Goal: Find specific page/section: Find specific page/section

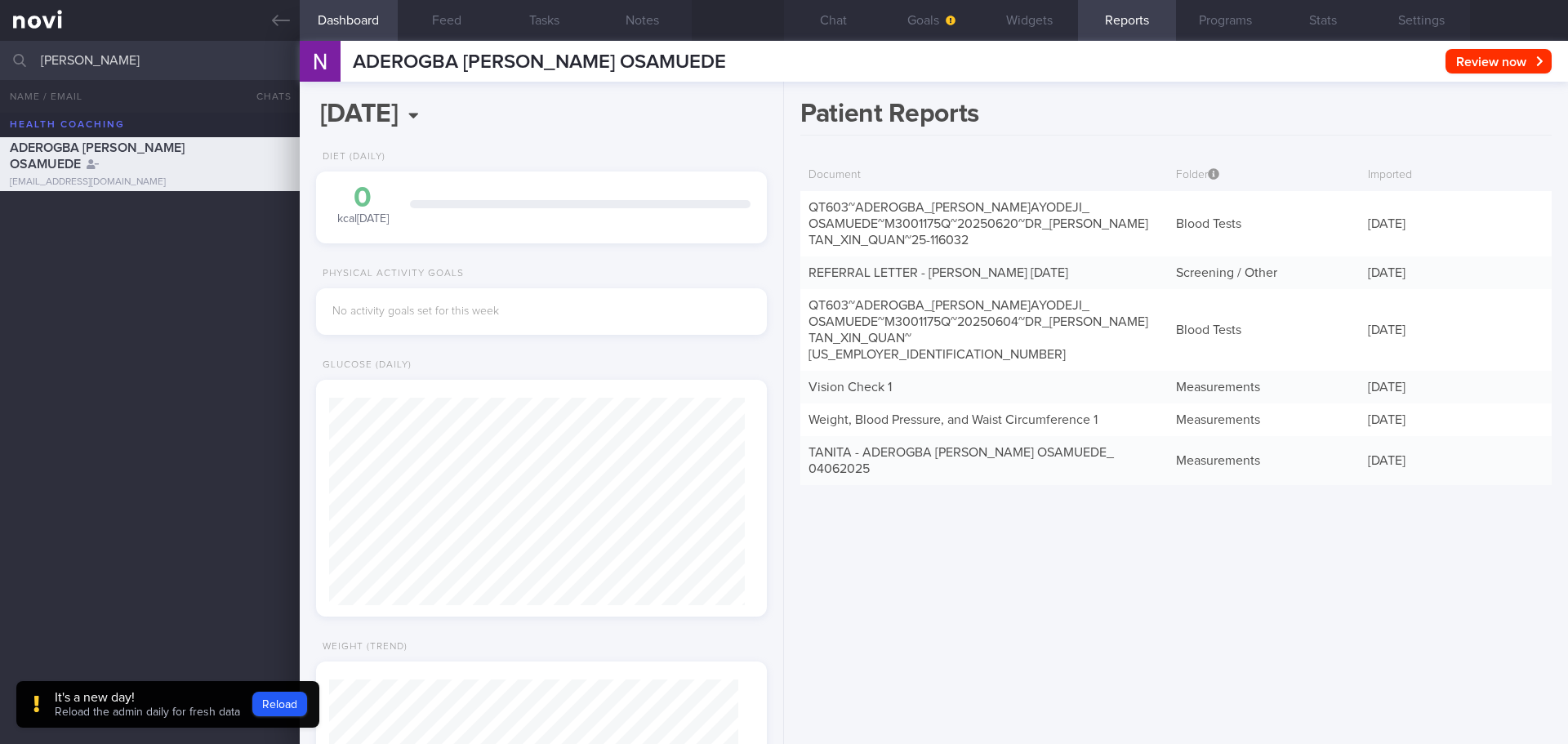
scroll to position [-754, 0]
click at [172, 59] on input "[PERSON_NAME]" at bounding box center [784, 60] width 1568 height 39
click at [172, 58] on input "[PERSON_NAME]" at bounding box center [784, 60] width 1568 height 39
type input "[PERSON_NAME]"
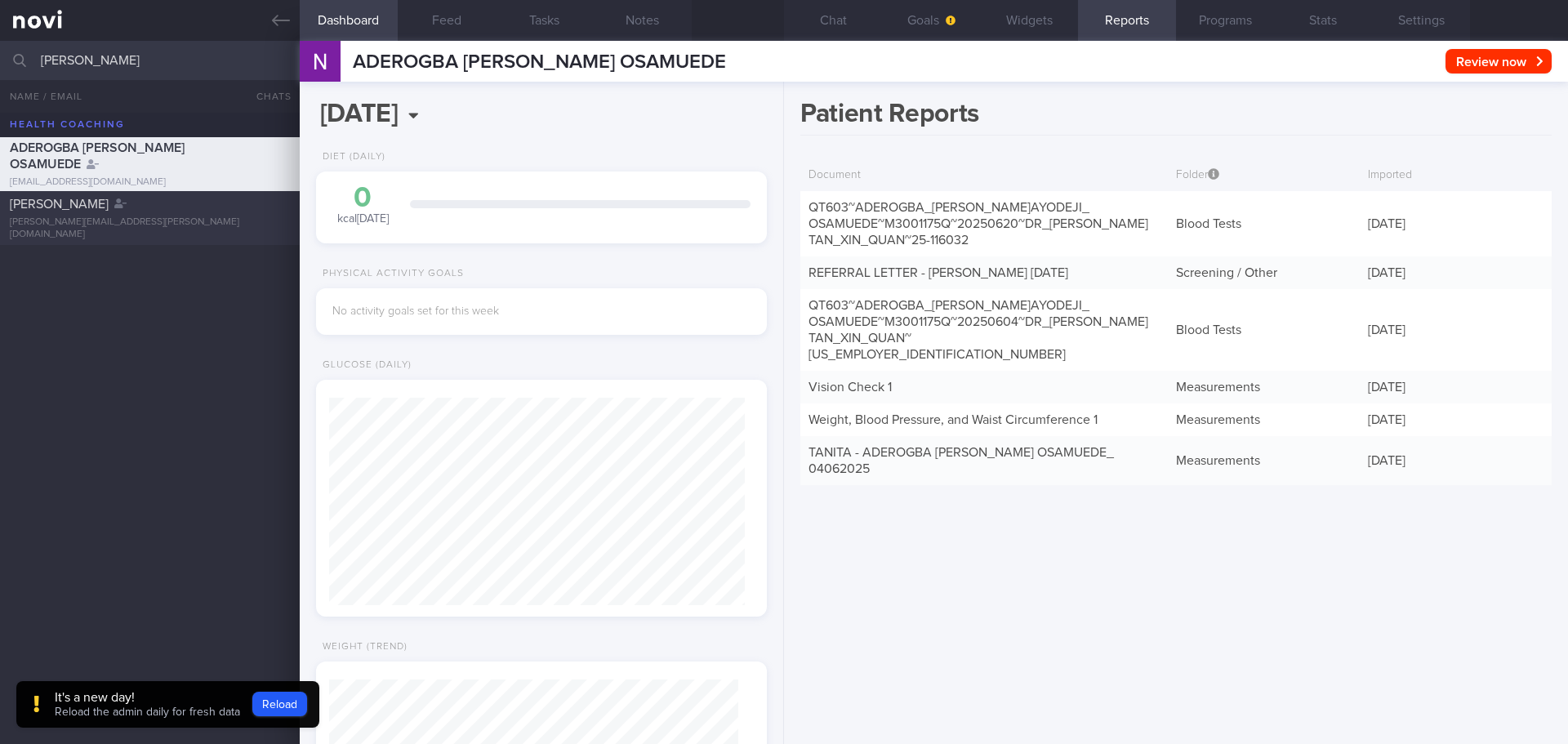
click at [186, 219] on div "[PERSON_NAME] Ui Hoon [EMAIL_ADDRESS][PERSON_NAME][DOMAIN_NAME]" at bounding box center [150, 218] width 300 height 45
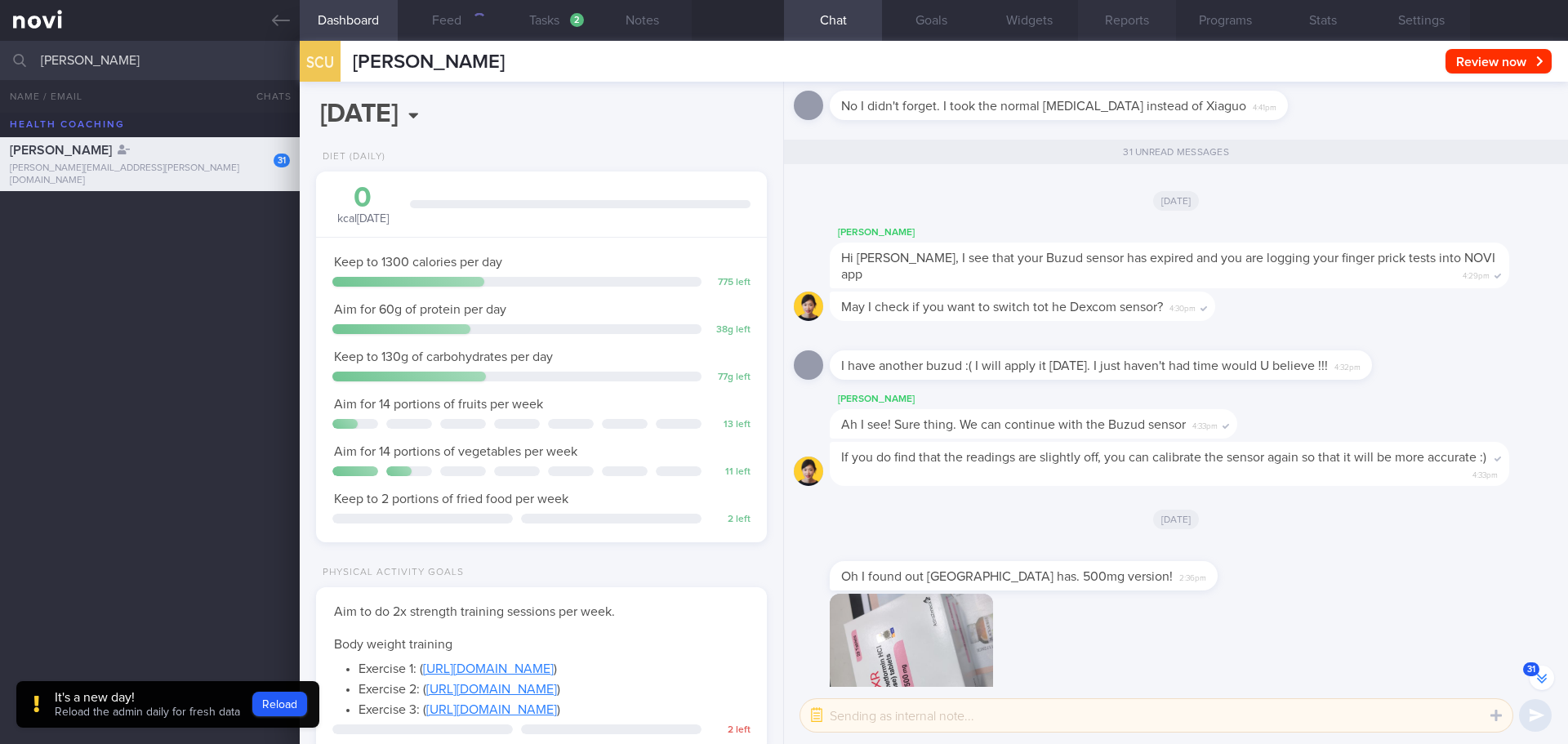
scroll to position [-2533, 0]
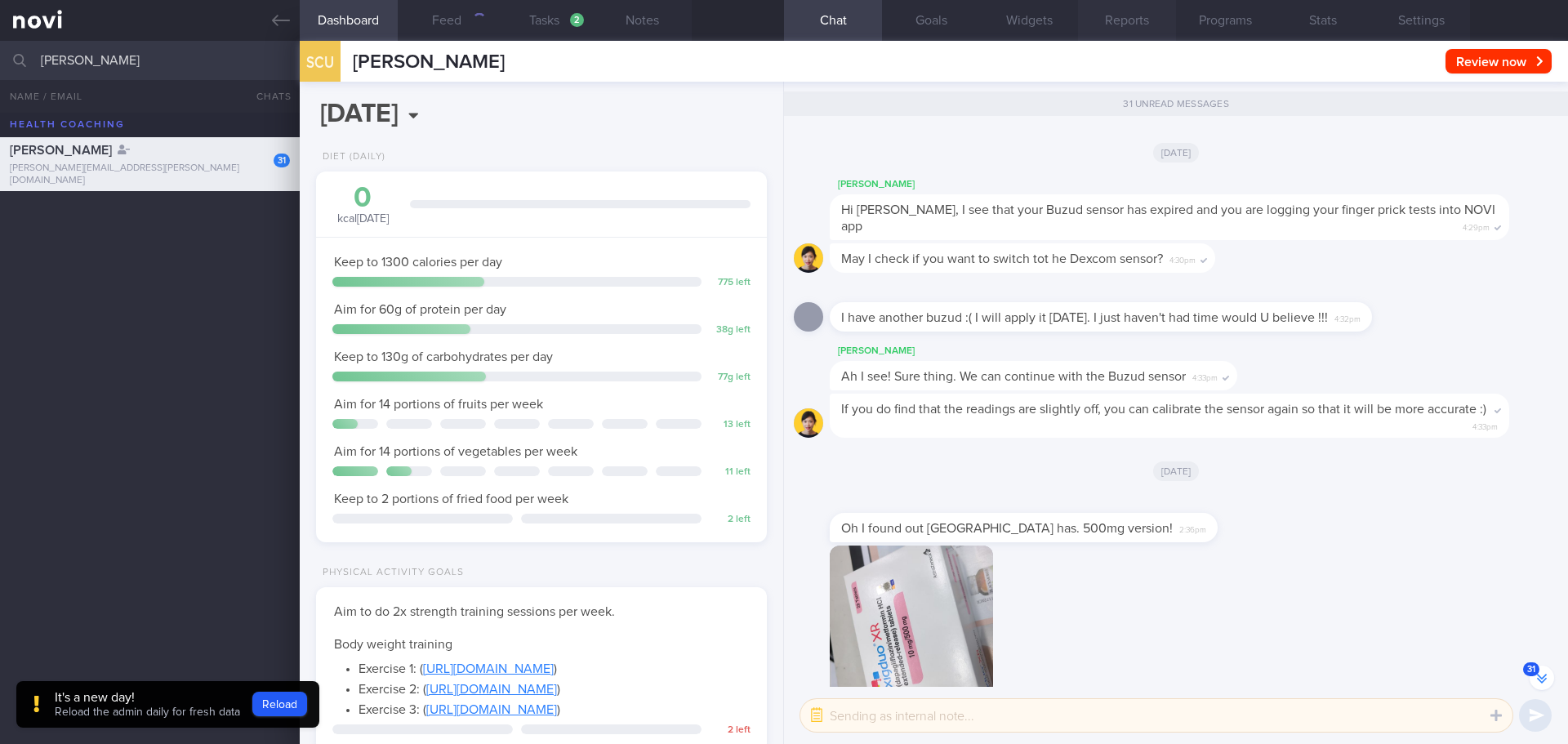
click at [1111, 21] on button "Reports" at bounding box center [1126, 20] width 98 height 41
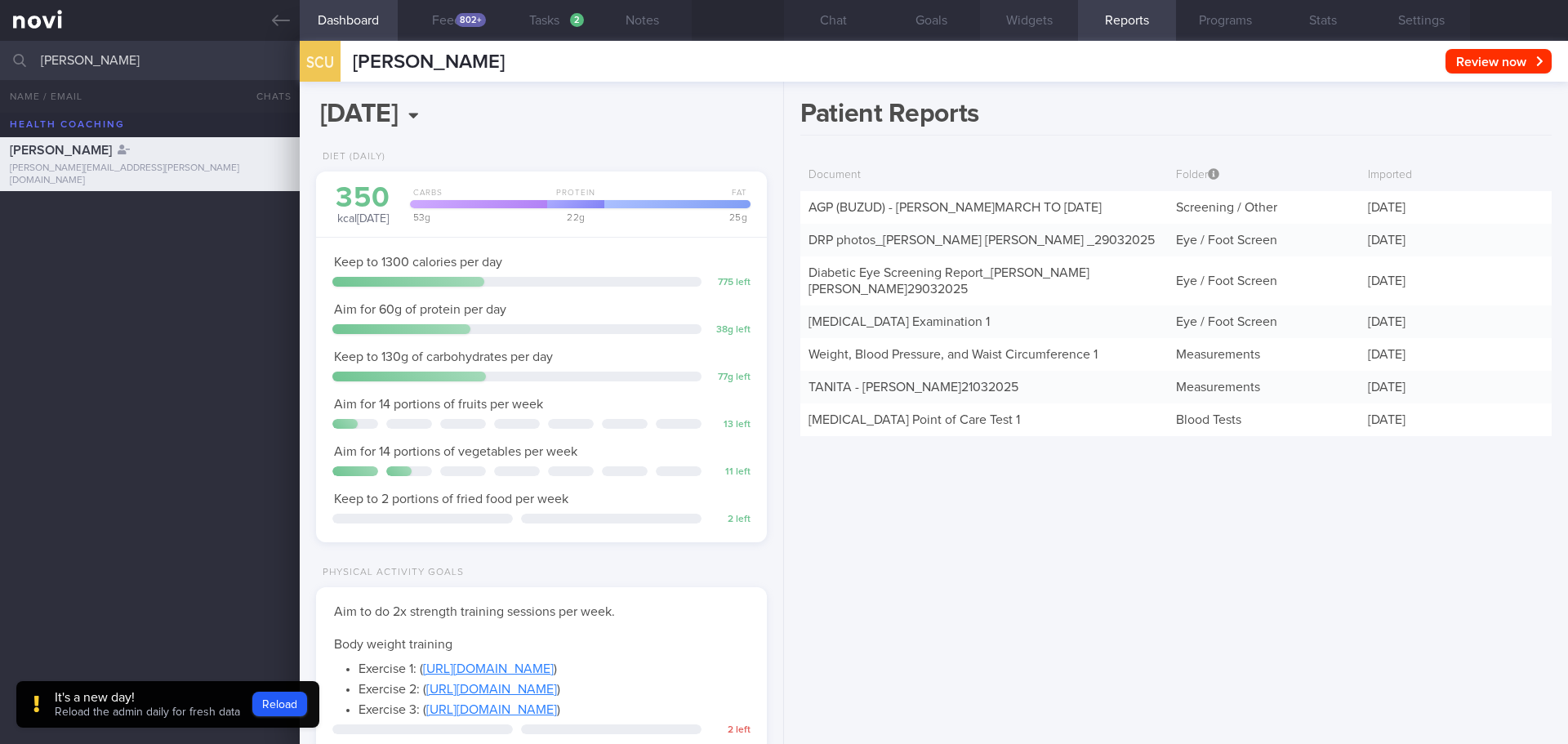
scroll to position [207, 417]
click at [856, 23] on button "Chat" at bounding box center [832, 20] width 98 height 41
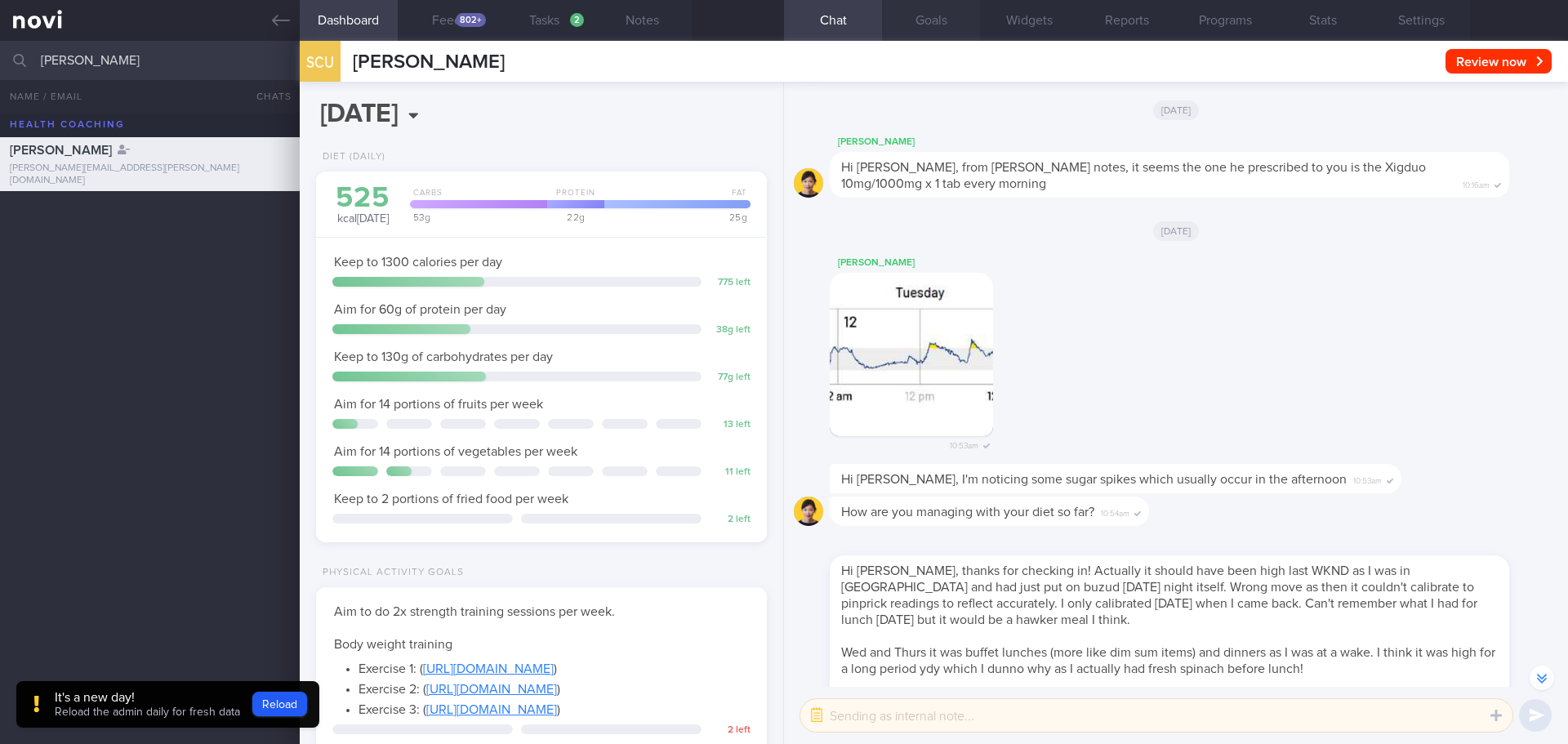
scroll to position [-1877, 0]
click at [1323, 30] on button "Stats" at bounding box center [1322, 20] width 98 height 41
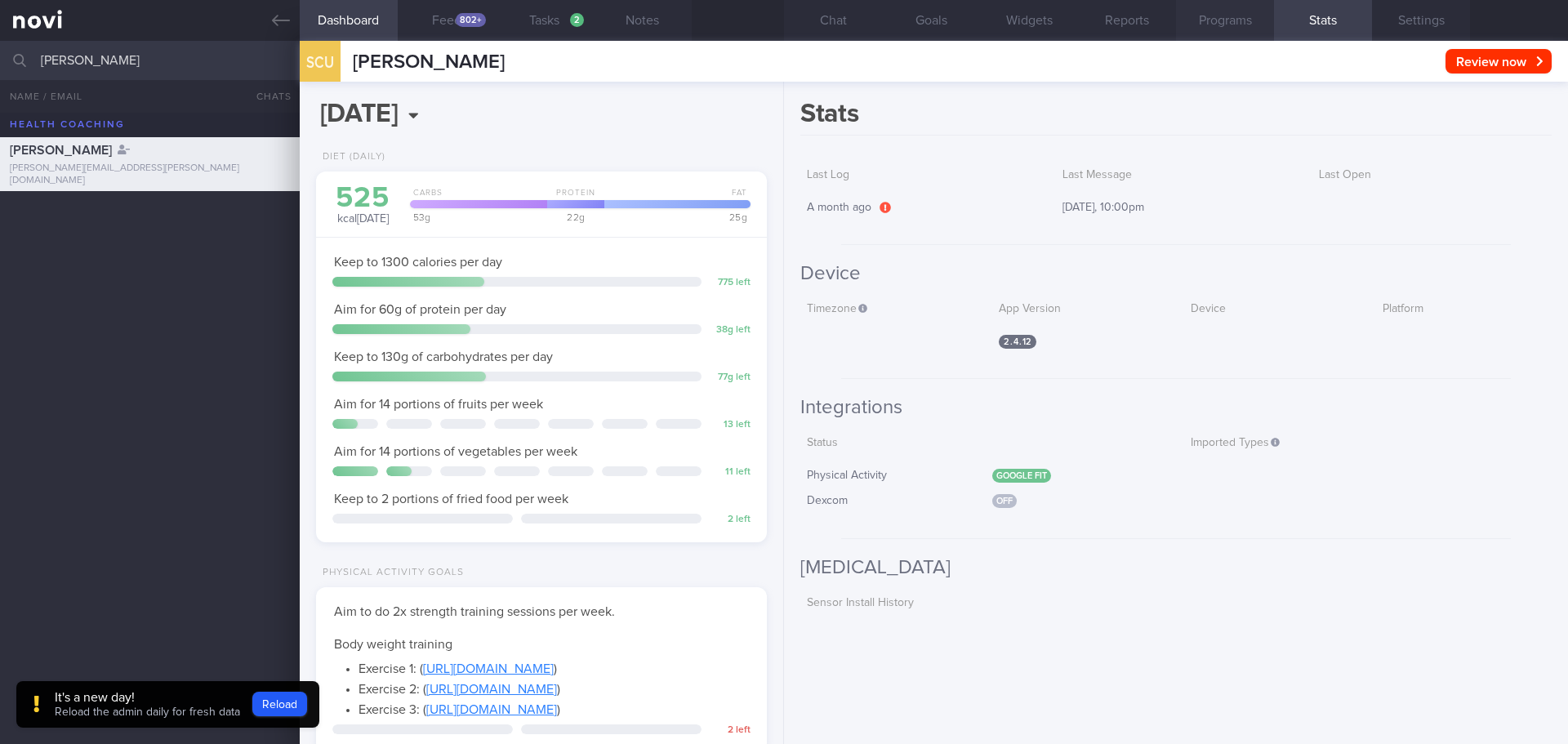
click at [1232, 21] on button "Programs" at bounding box center [1224, 20] width 98 height 41
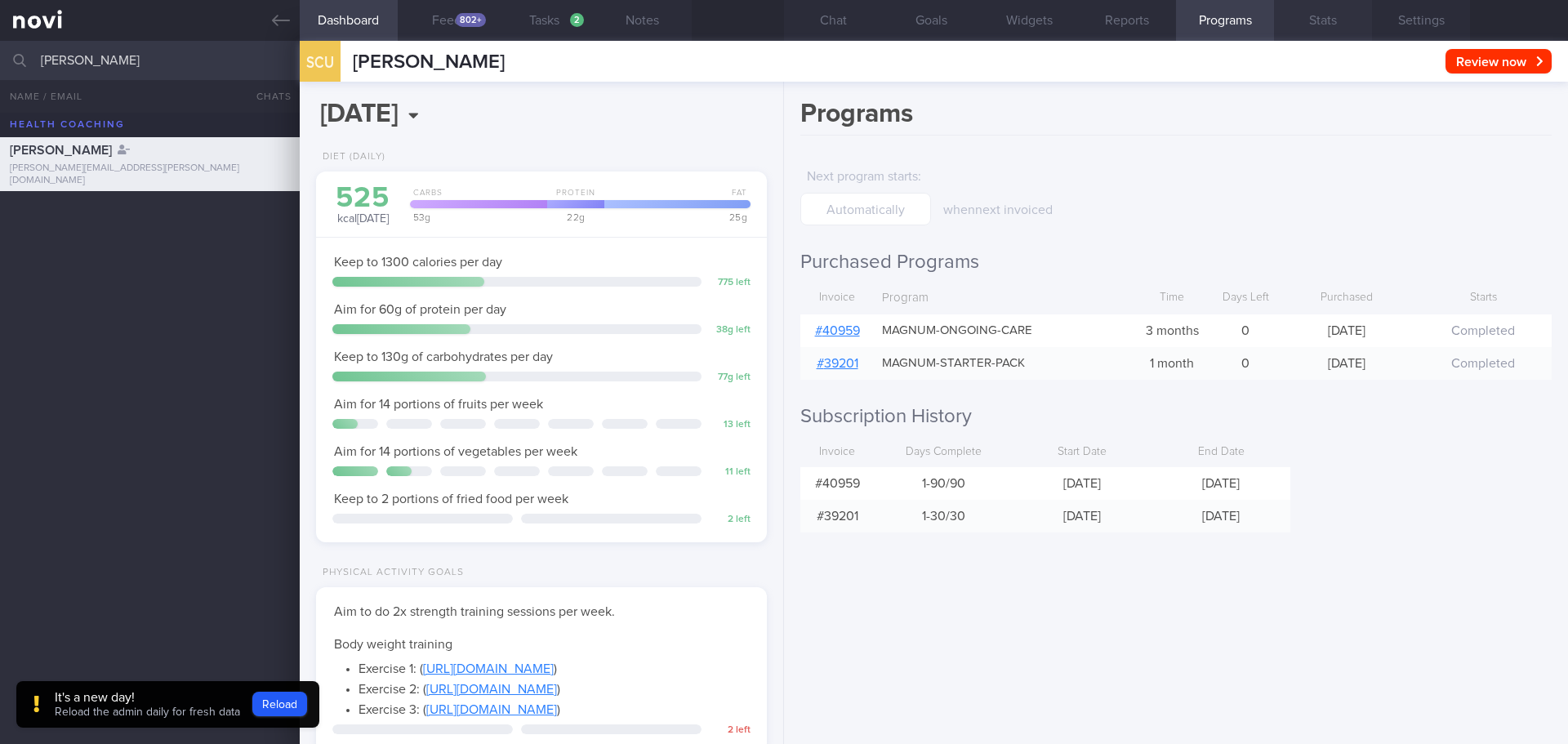
click at [1310, 20] on button "Stats" at bounding box center [1322, 20] width 98 height 41
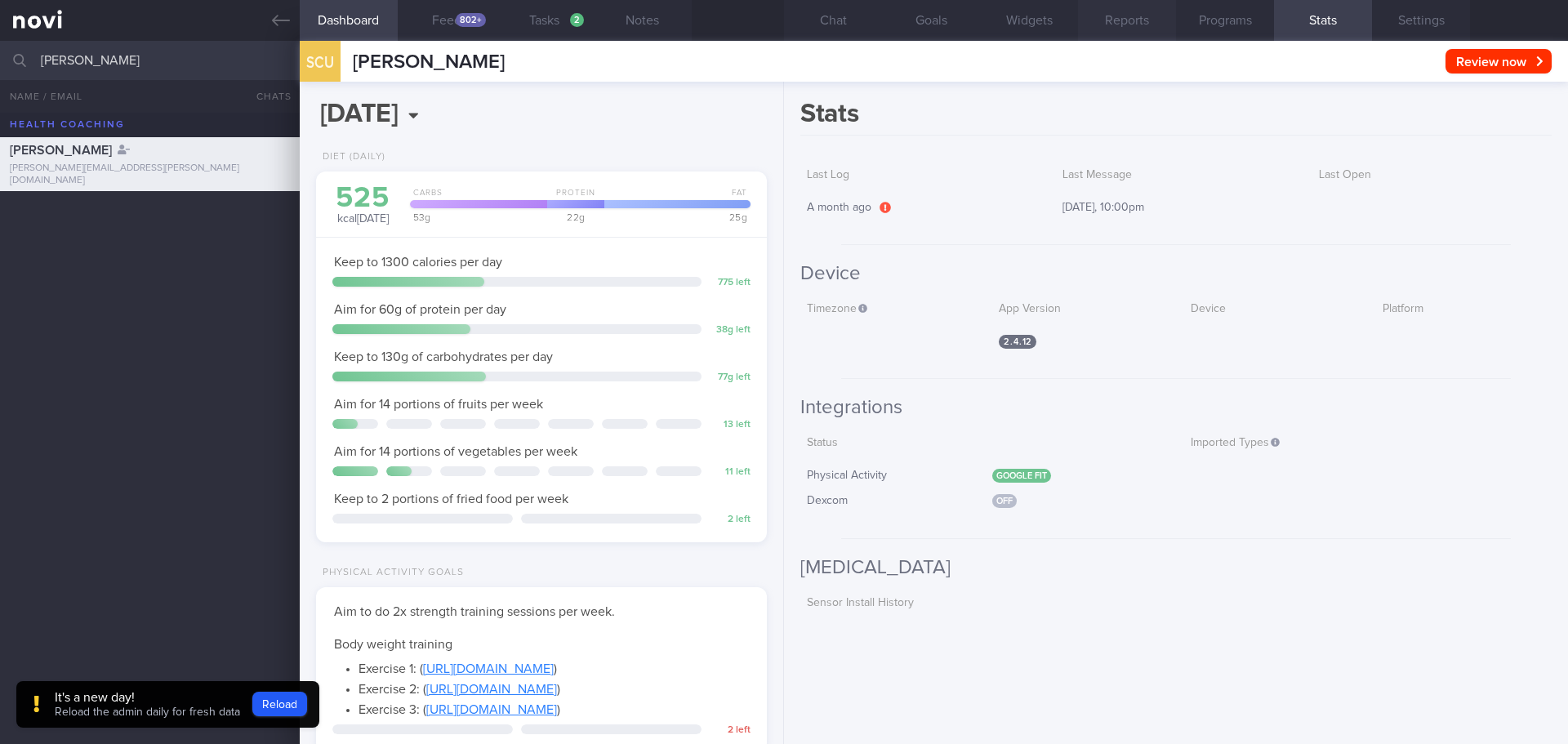
click at [1122, 30] on button "Reports" at bounding box center [1126, 20] width 98 height 41
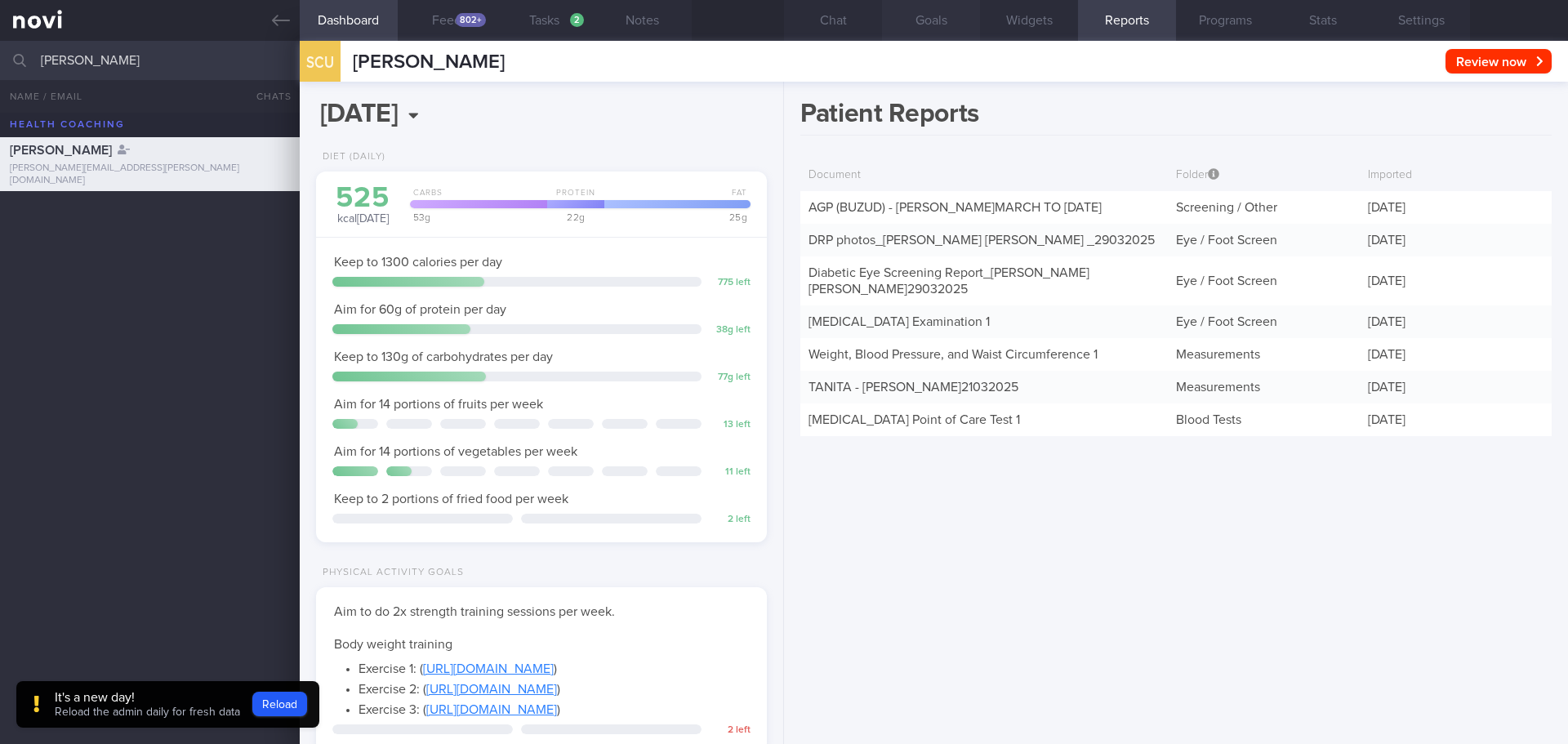
click at [913, 22] on button "Goals" at bounding box center [930, 20] width 98 height 41
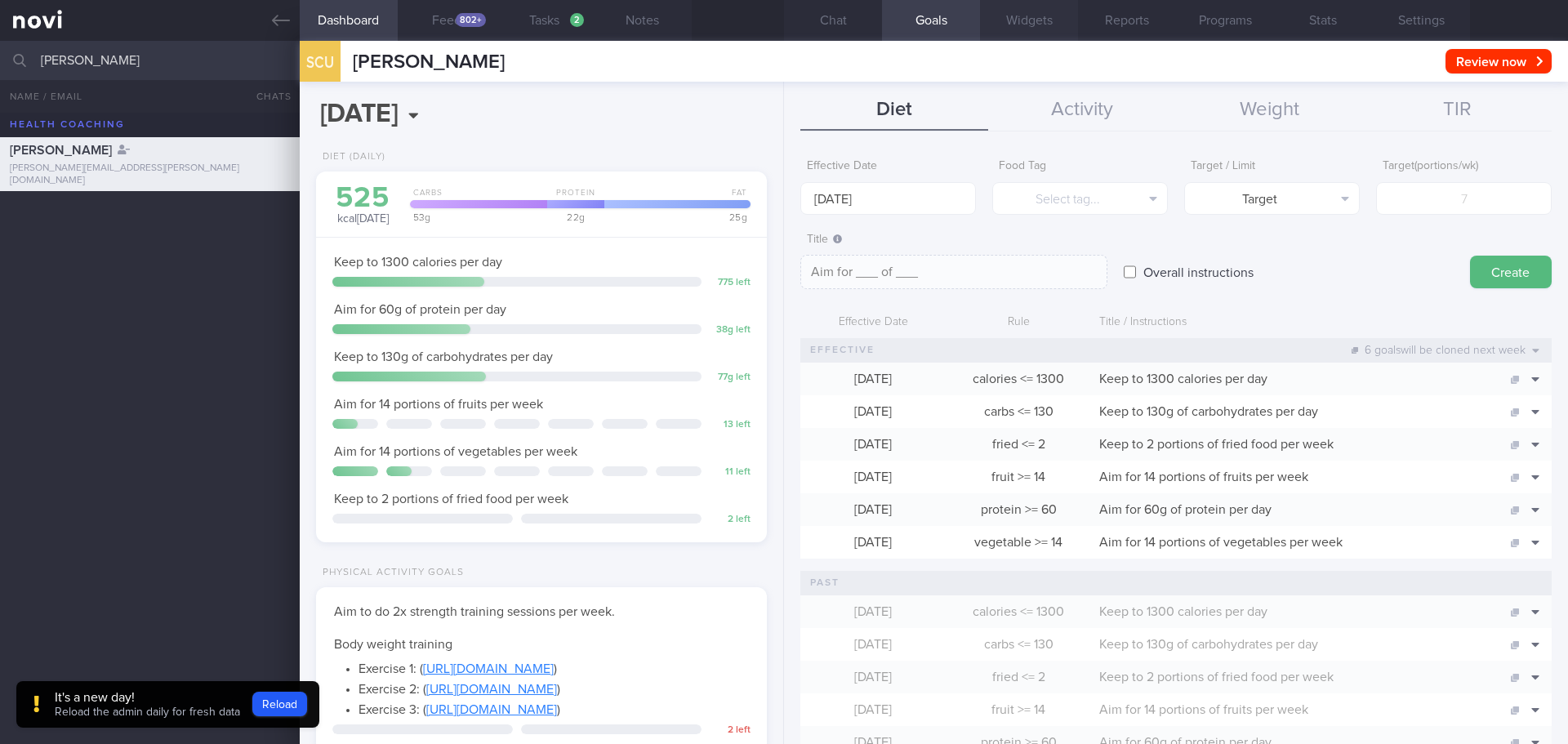
click at [1006, 22] on button "Widgets" at bounding box center [1028, 20] width 98 height 41
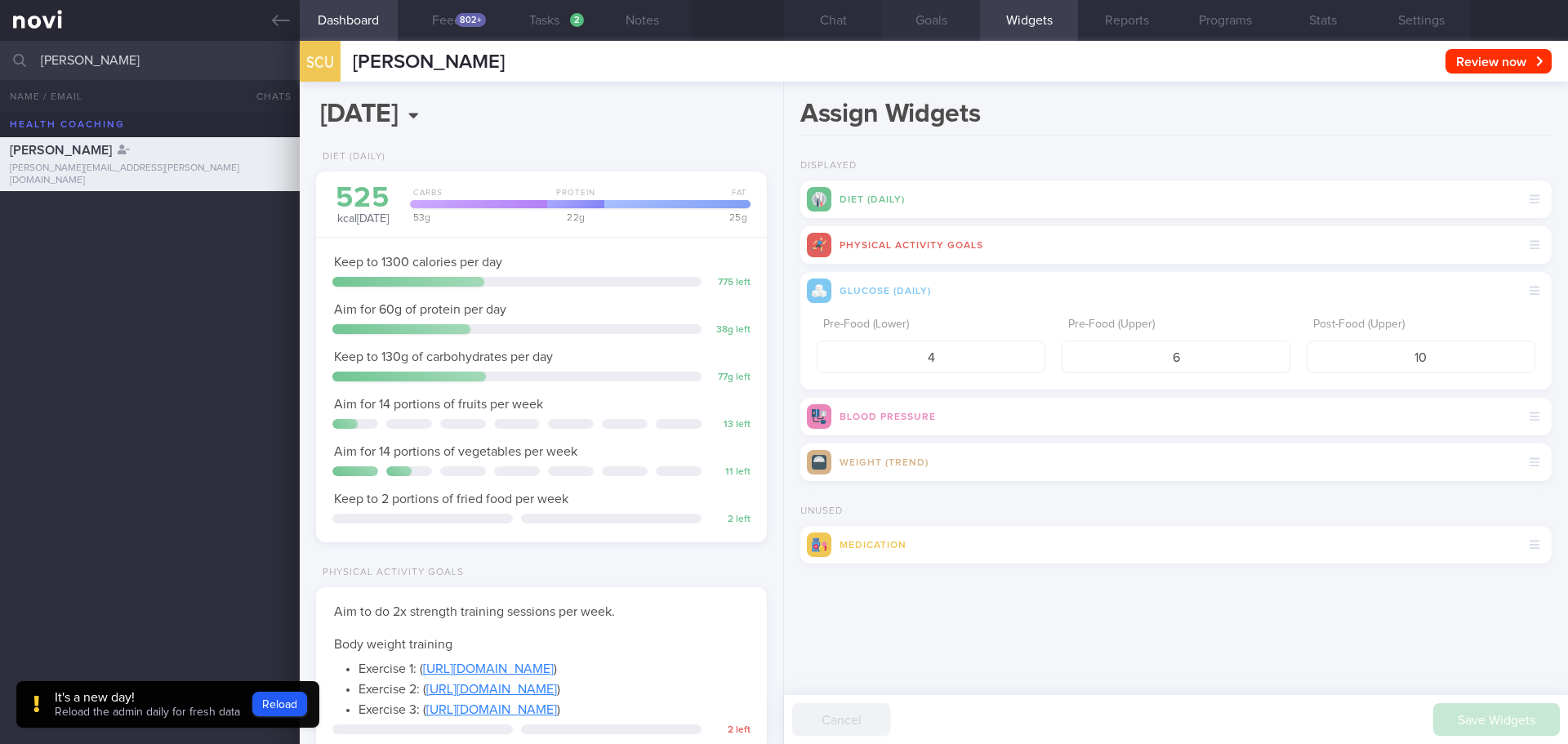
click at [947, 14] on button "Goals" at bounding box center [930, 20] width 98 height 41
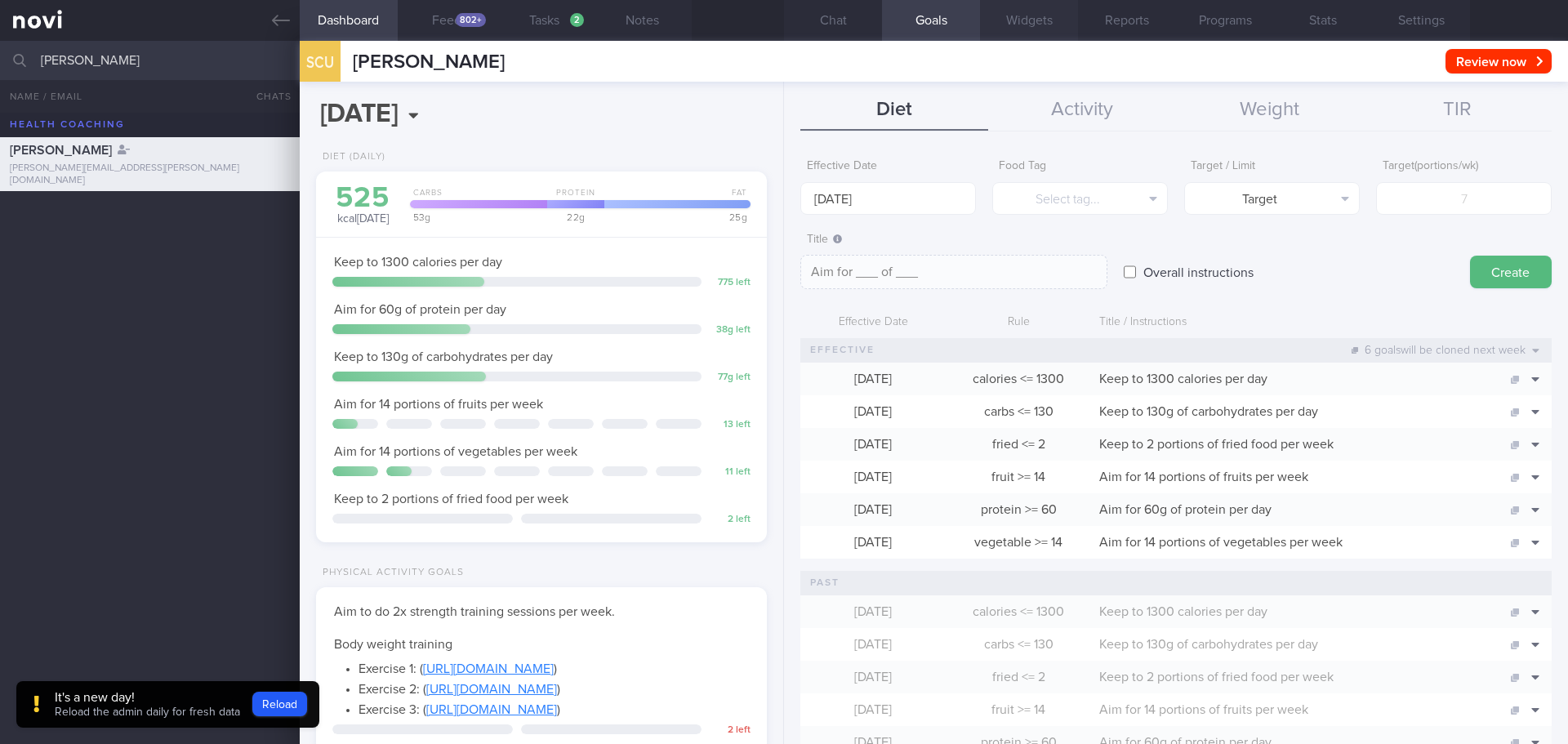
click at [1011, 16] on button "Widgets" at bounding box center [1028, 20] width 98 height 41
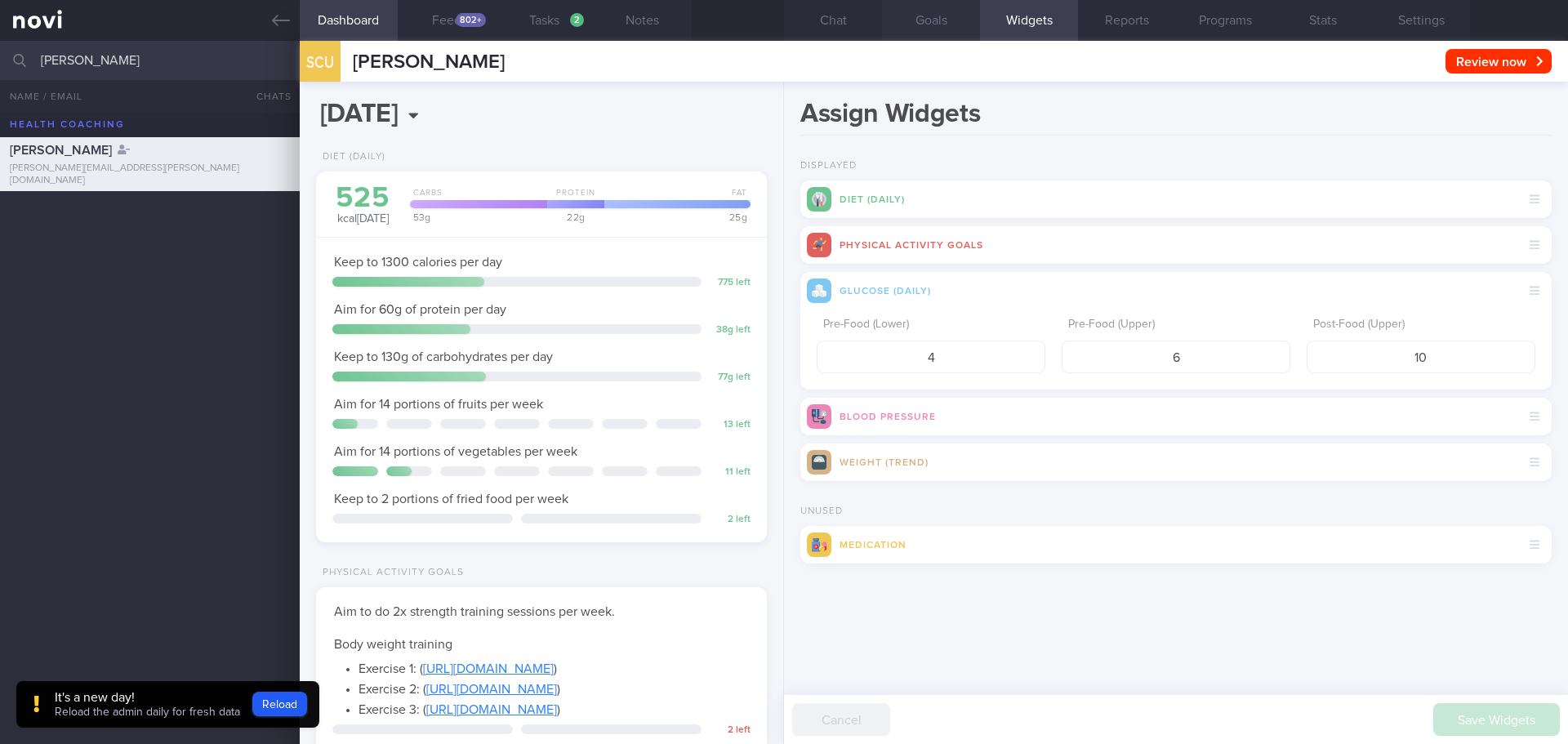
click at [954, 16] on button "Goals" at bounding box center [930, 20] width 98 height 41
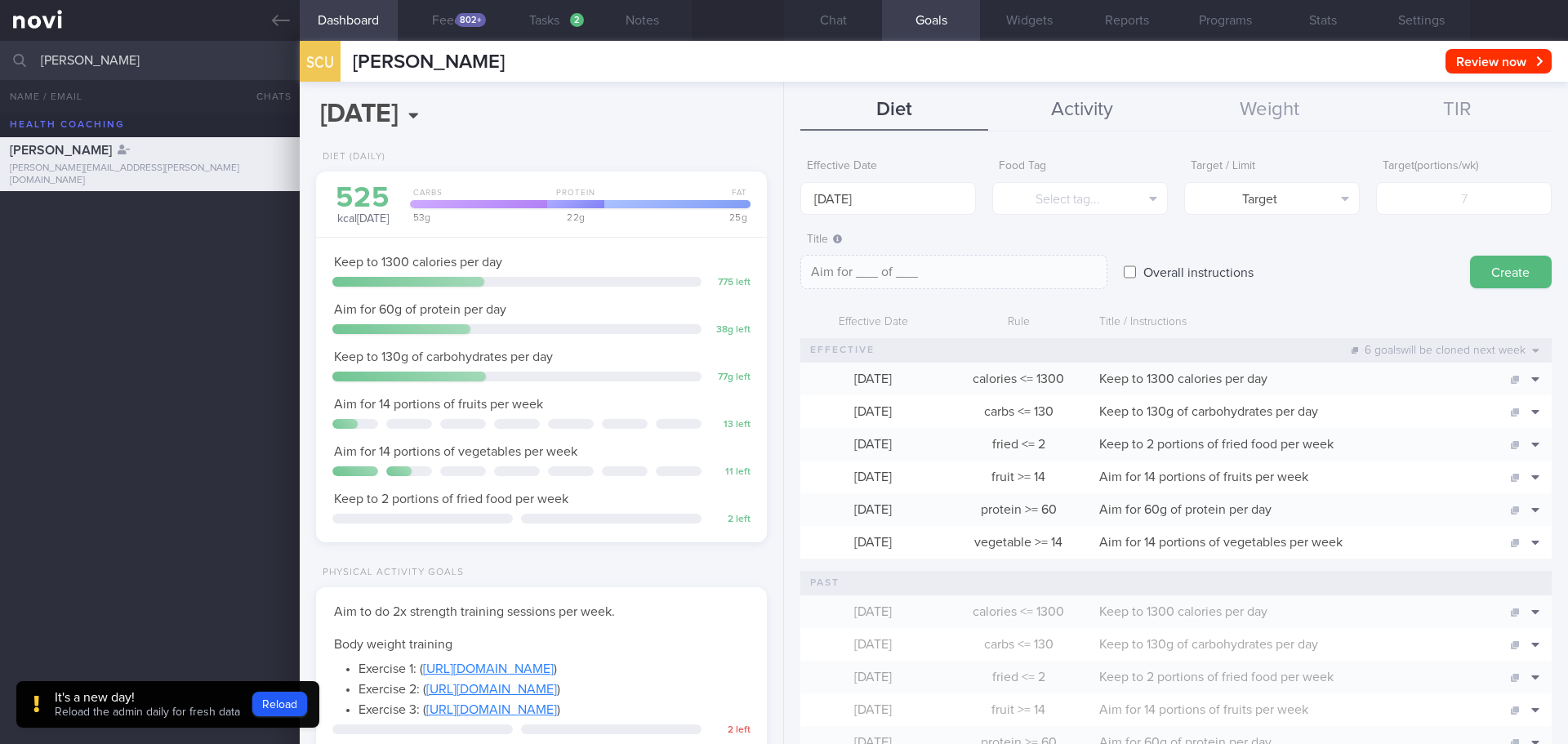
click at [1086, 111] on button "Activity" at bounding box center [1082, 110] width 188 height 41
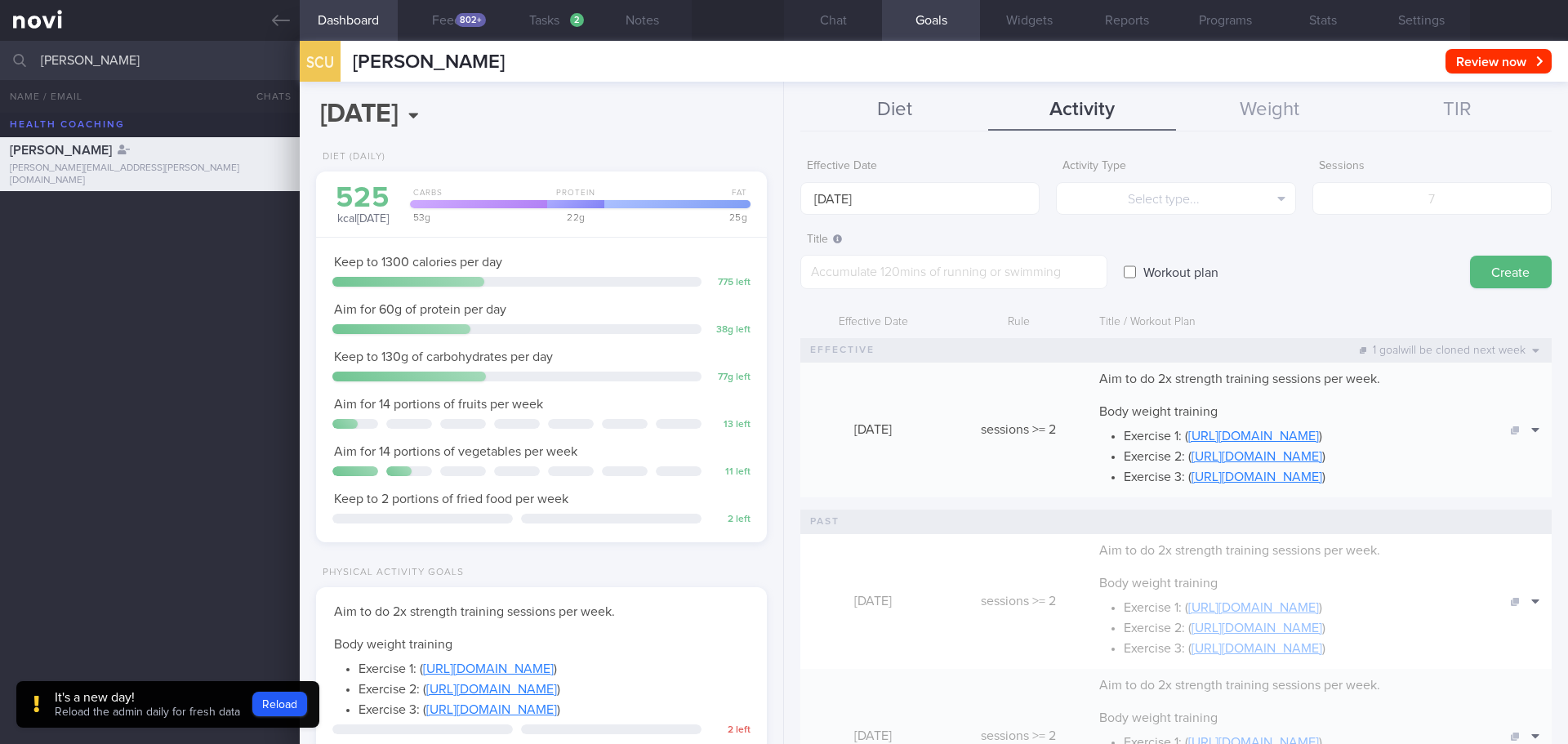
click at [885, 122] on button "Diet" at bounding box center [894, 110] width 188 height 41
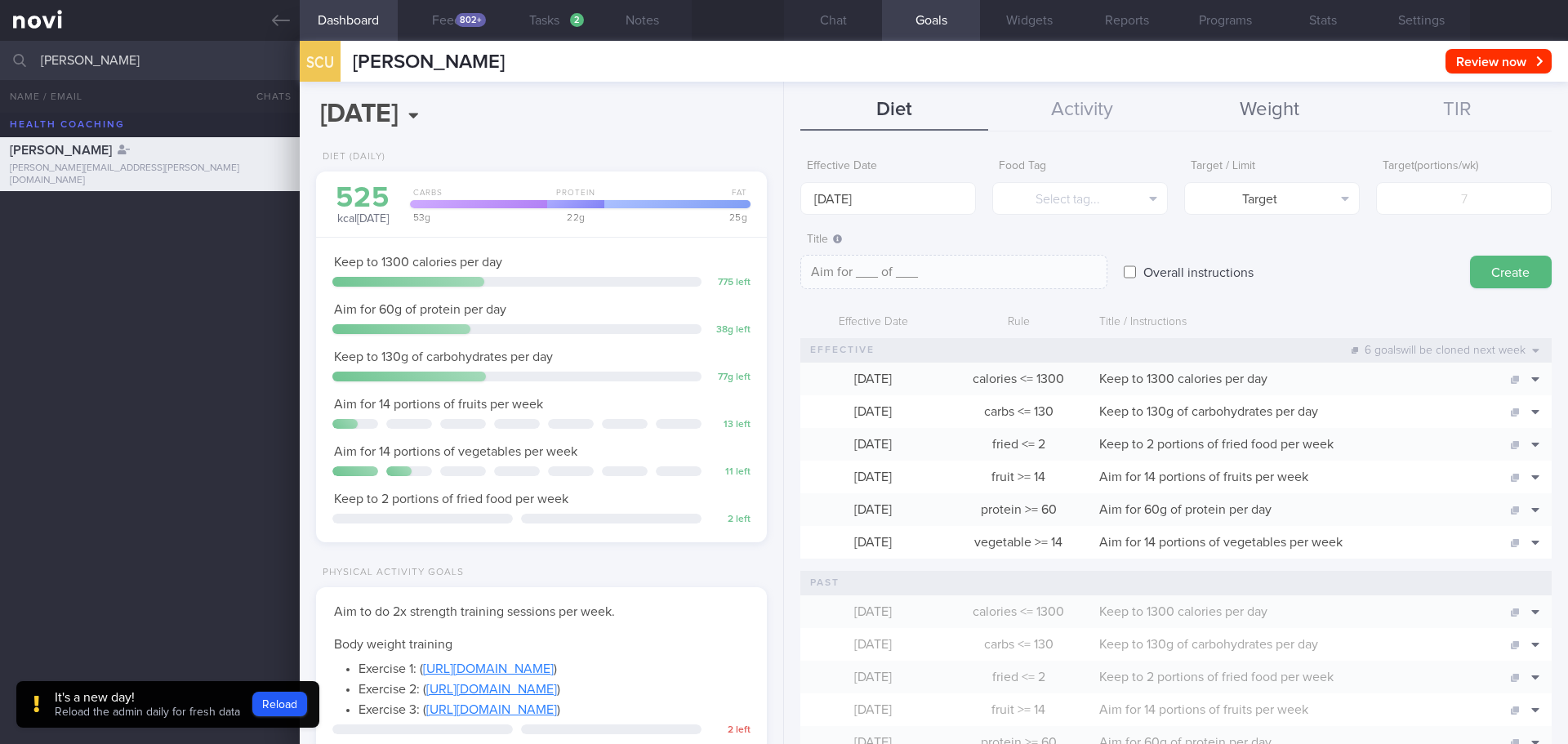
click at [1263, 111] on button "Weight" at bounding box center [1269, 110] width 188 height 41
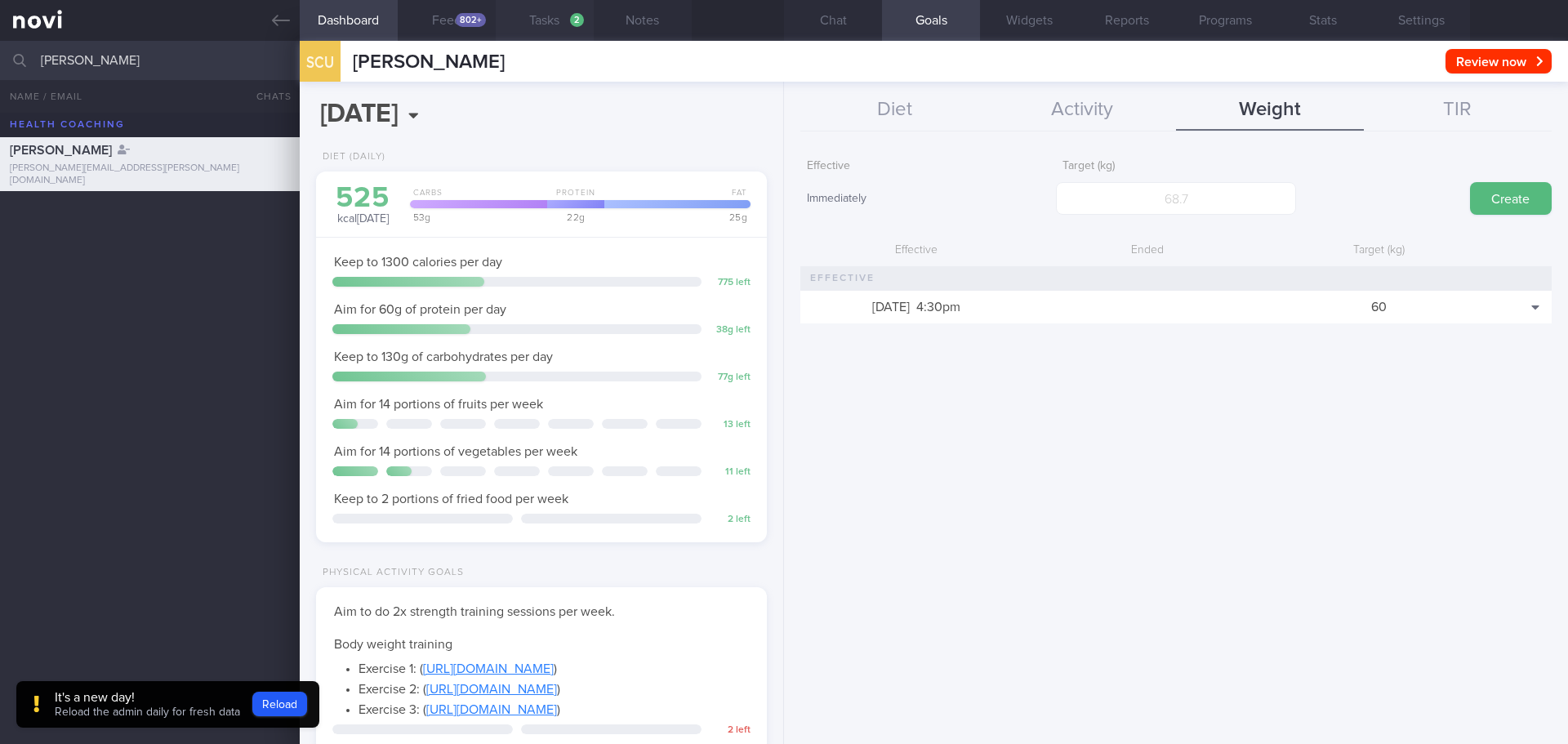
click at [546, 21] on button "Tasks 2" at bounding box center [544, 20] width 98 height 41
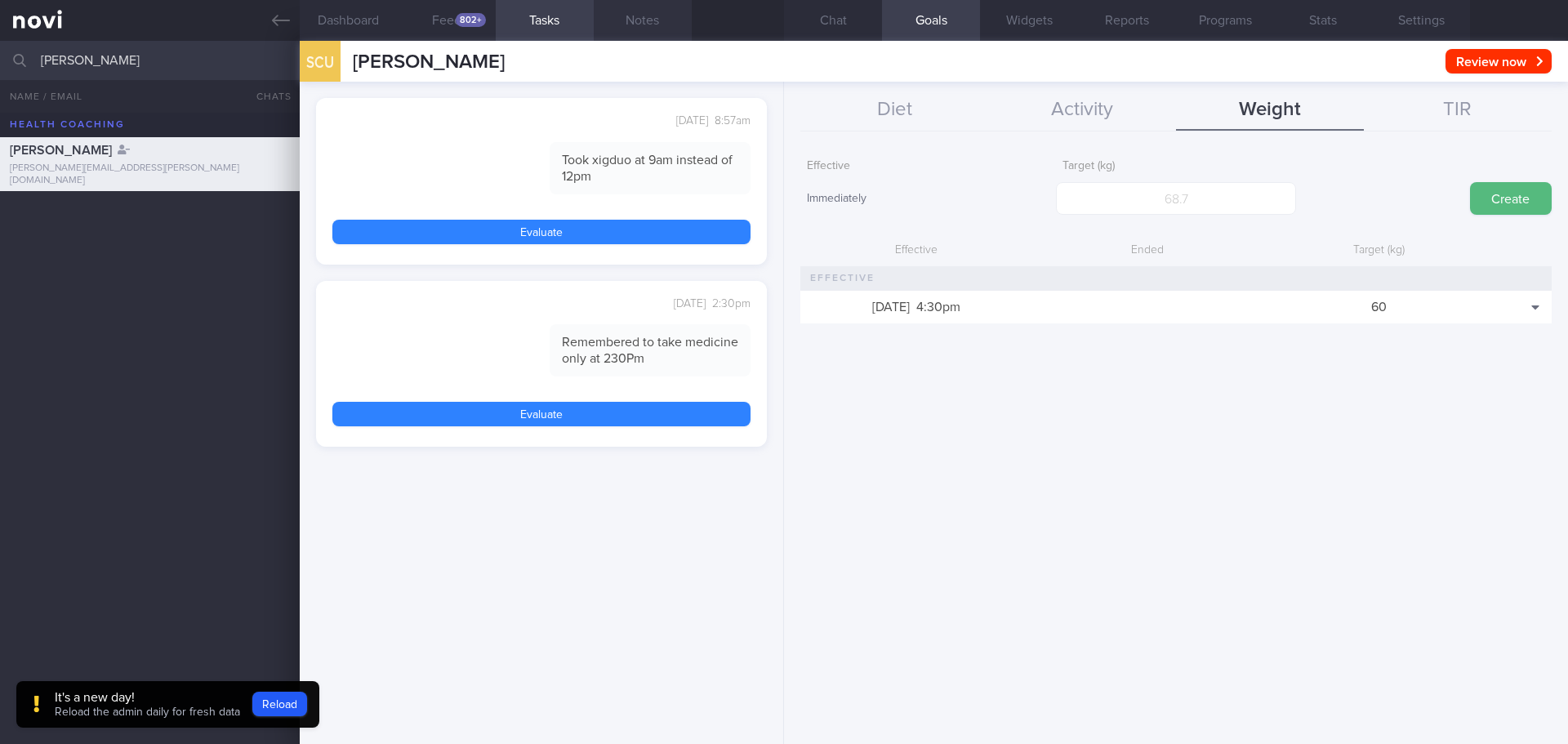
click at [648, 20] on button "Notes" at bounding box center [642, 20] width 98 height 41
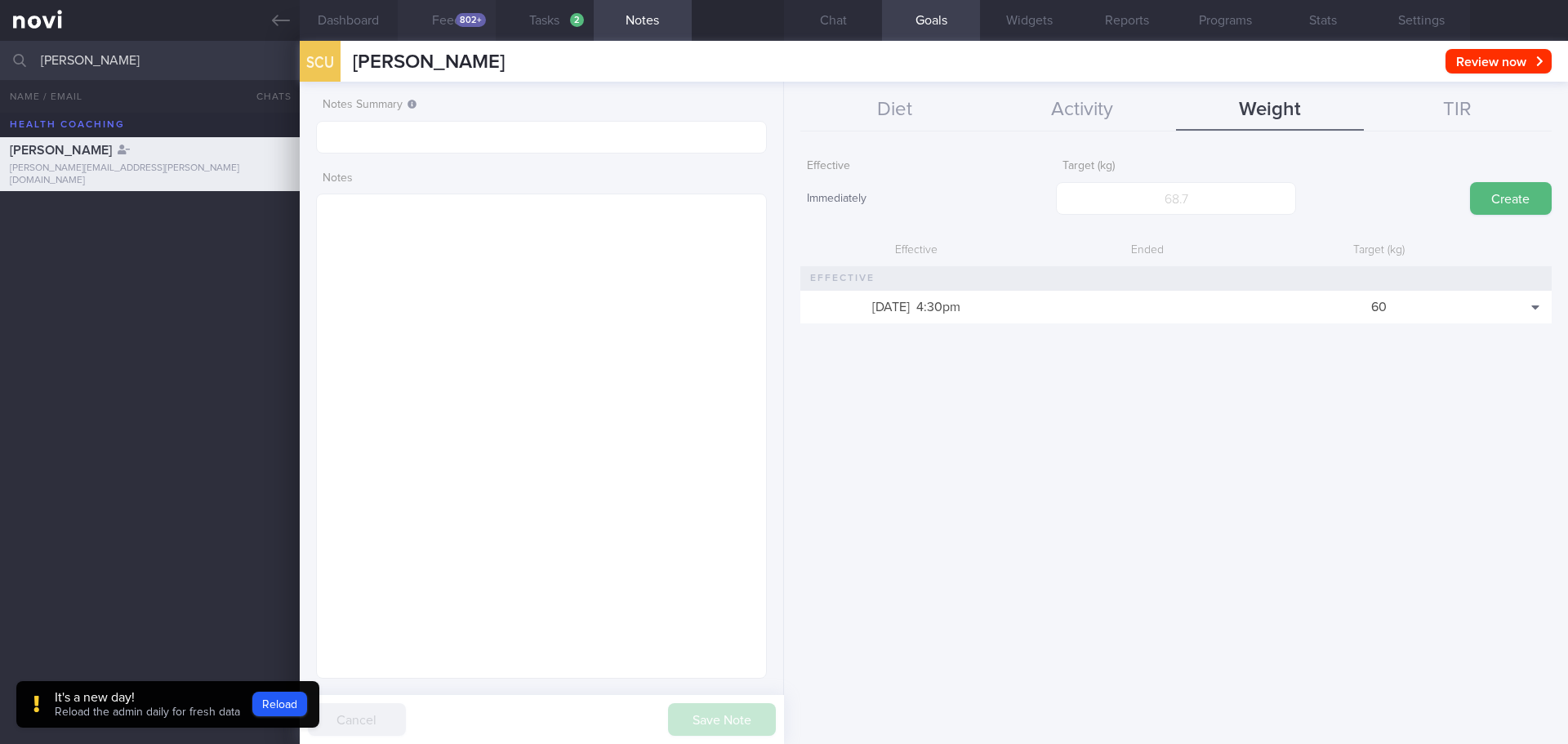
click at [471, 20] on div "802+" at bounding box center [470, 20] width 30 height 13
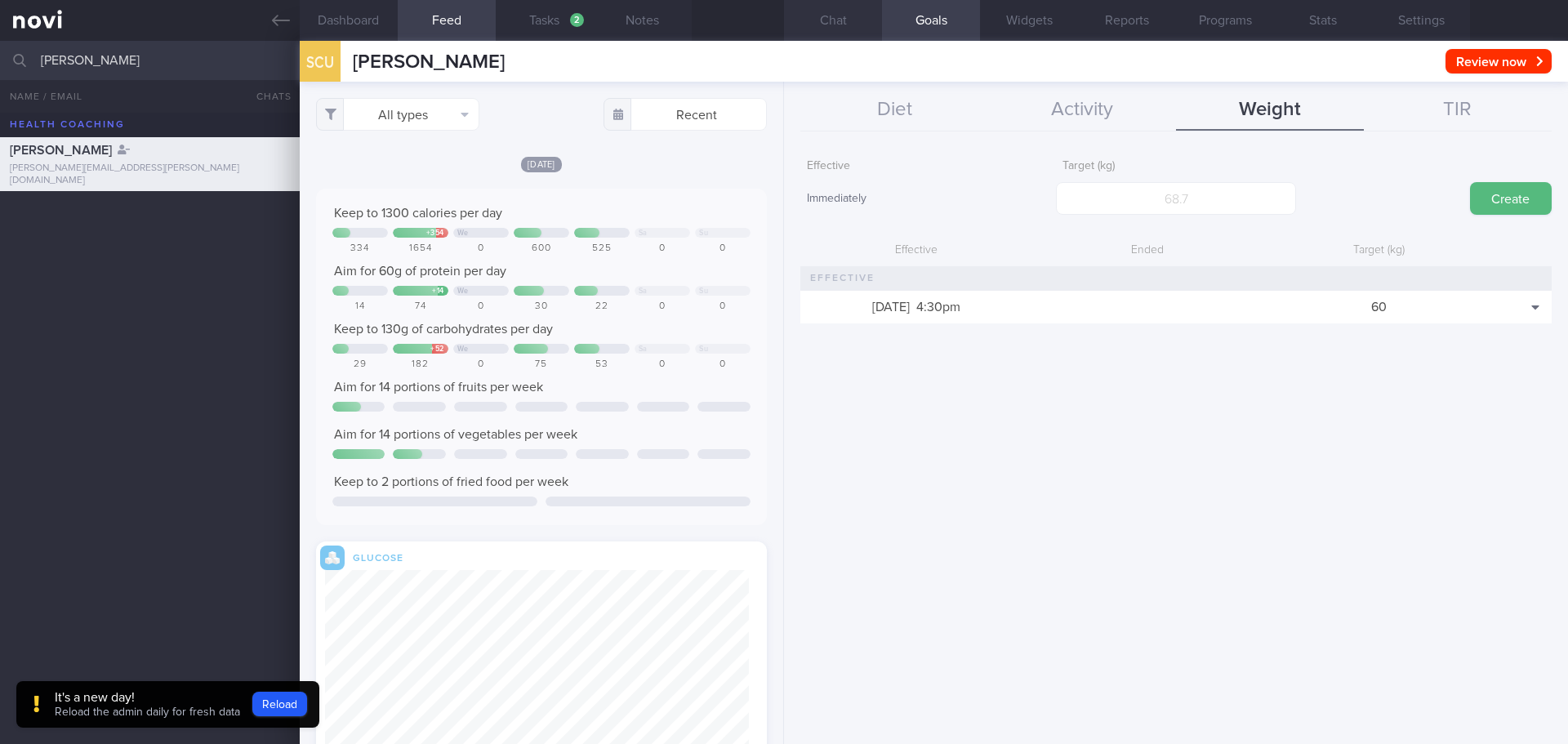
click at [832, 21] on button "Chat" at bounding box center [832, 20] width 98 height 41
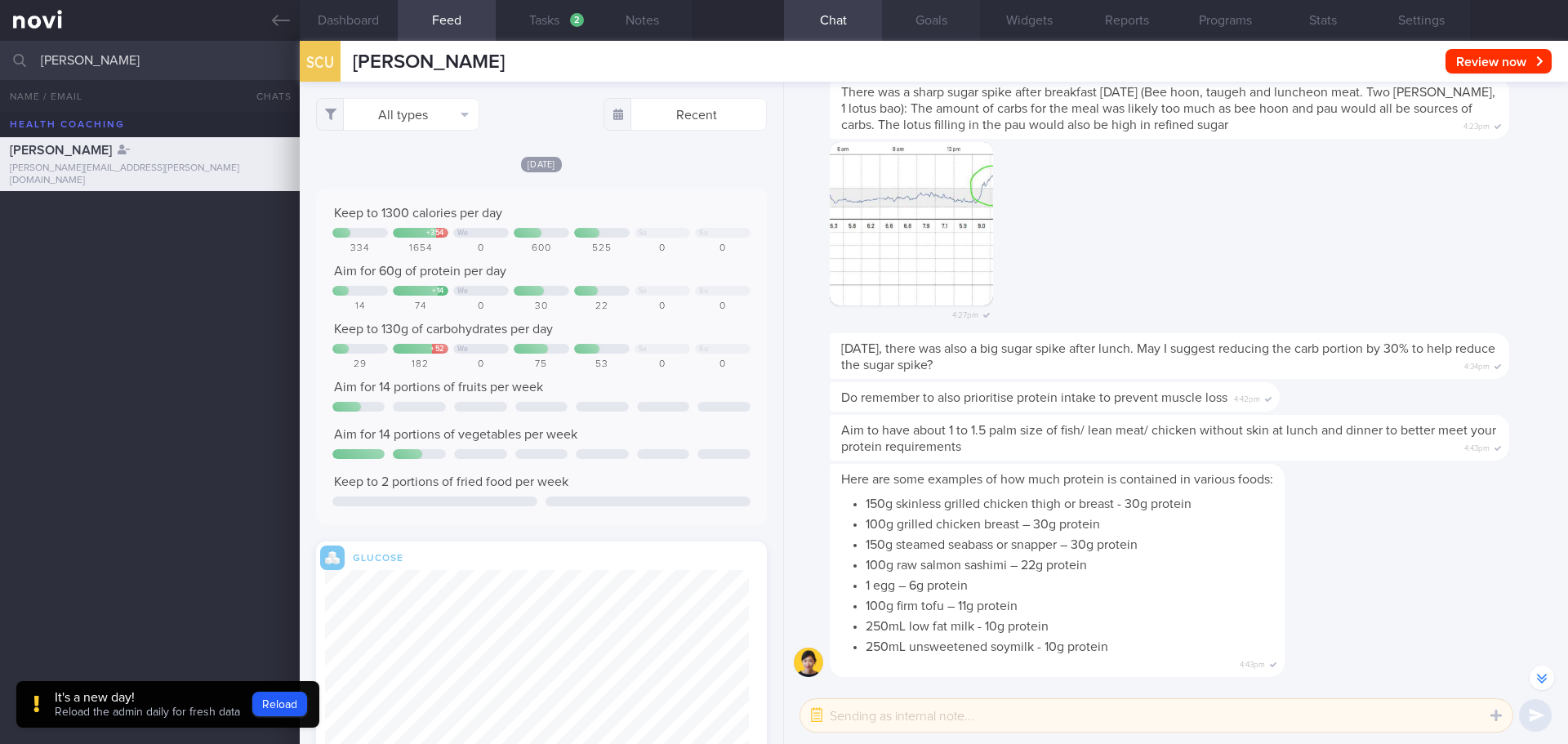
click at [945, 23] on button "Goals" at bounding box center [930, 20] width 98 height 41
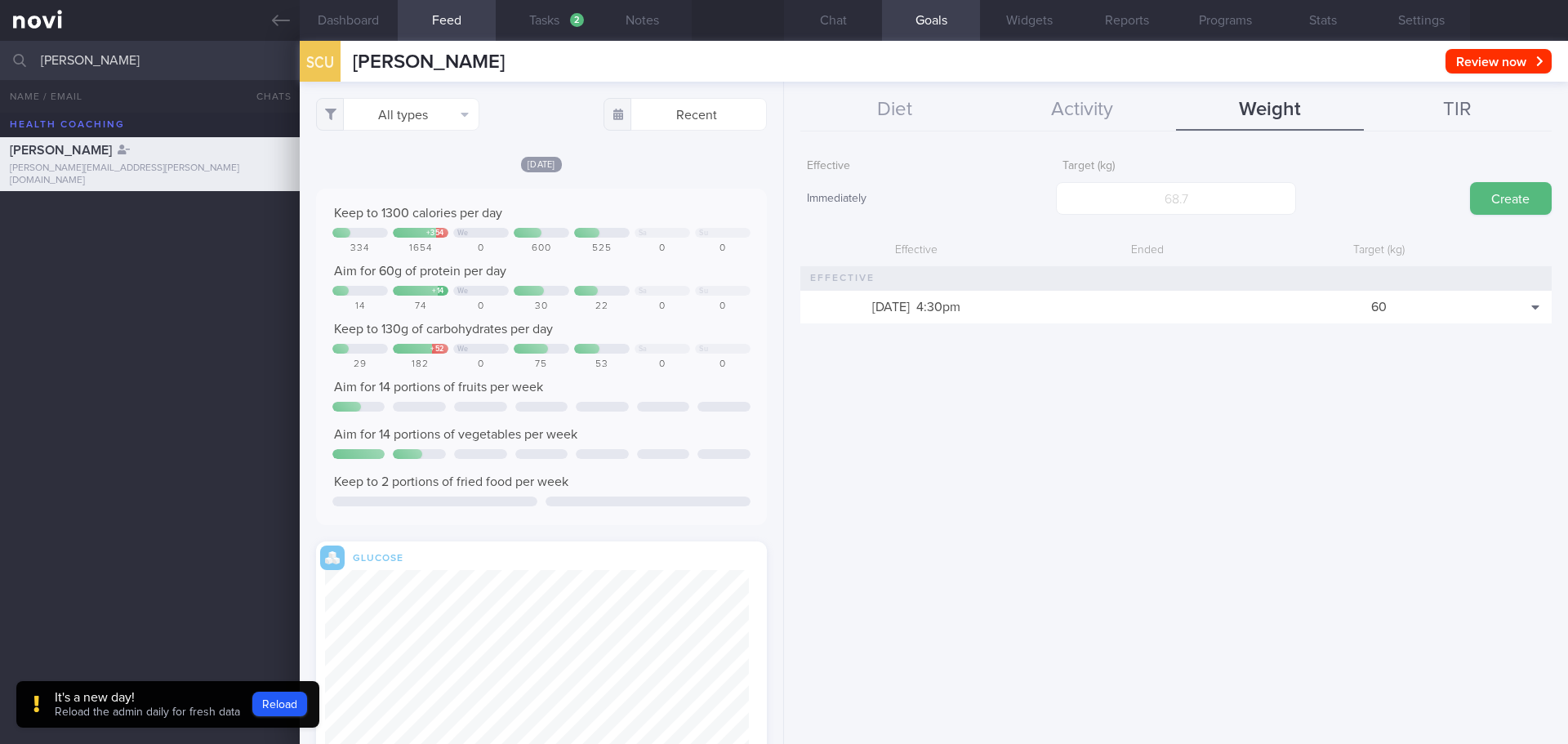
click at [1464, 109] on button "TIR" at bounding box center [1458, 110] width 188 height 41
click at [1062, 114] on button "Activity" at bounding box center [1082, 110] width 188 height 41
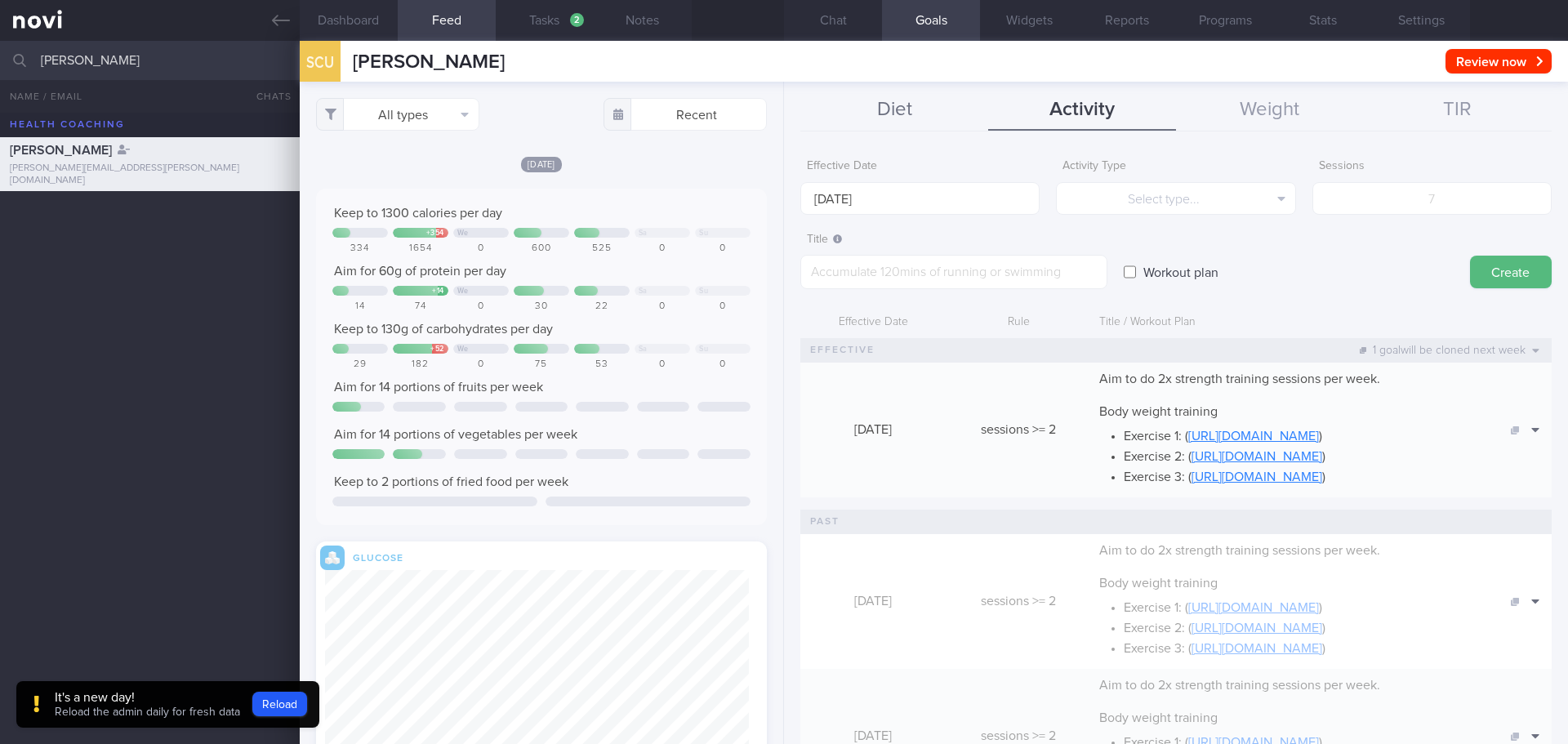
click at [873, 104] on button "Diet" at bounding box center [894, 110] width 188 height 41
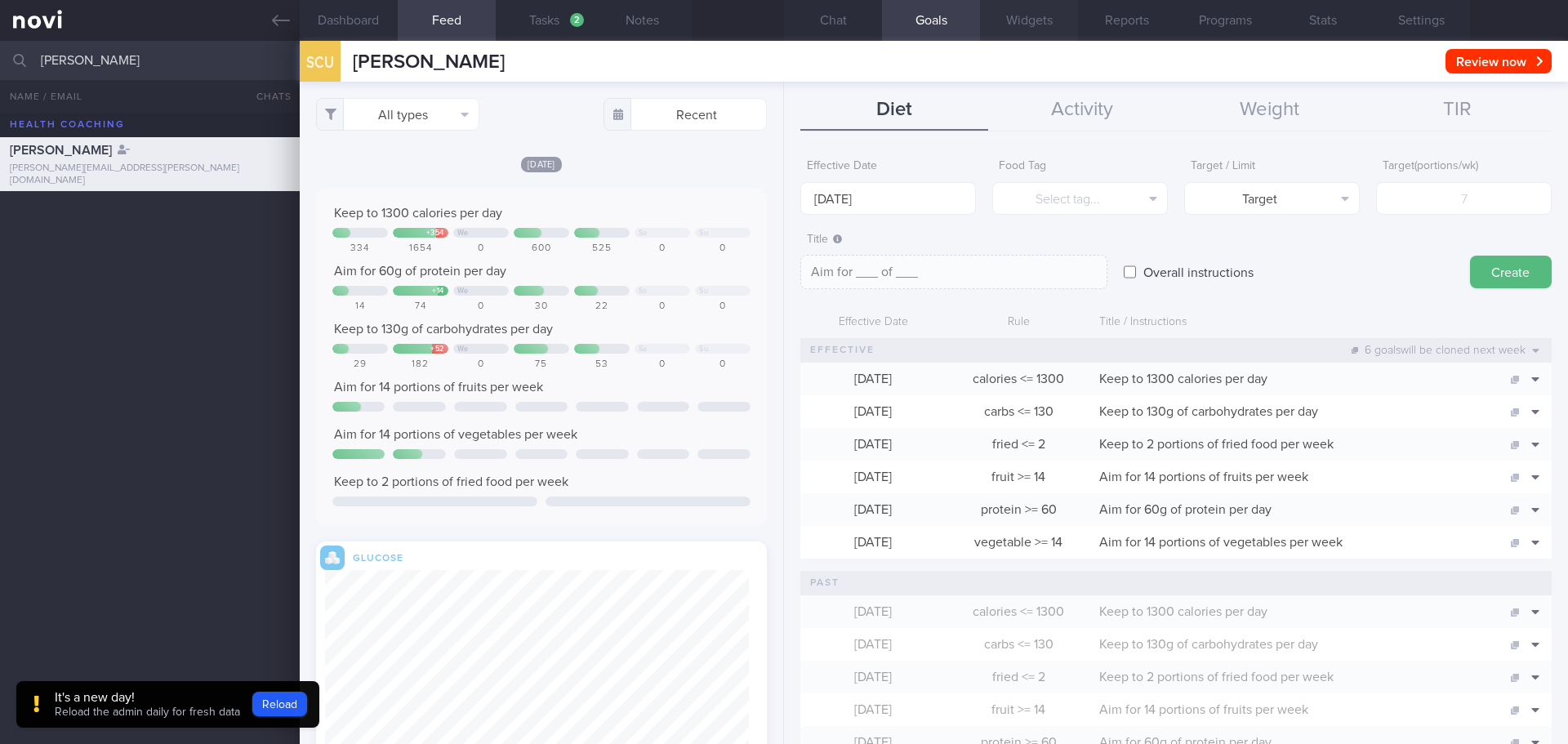
click at [1077, 11] on button "Widgets" at bounding box center [1028, 20] width 98 height 41
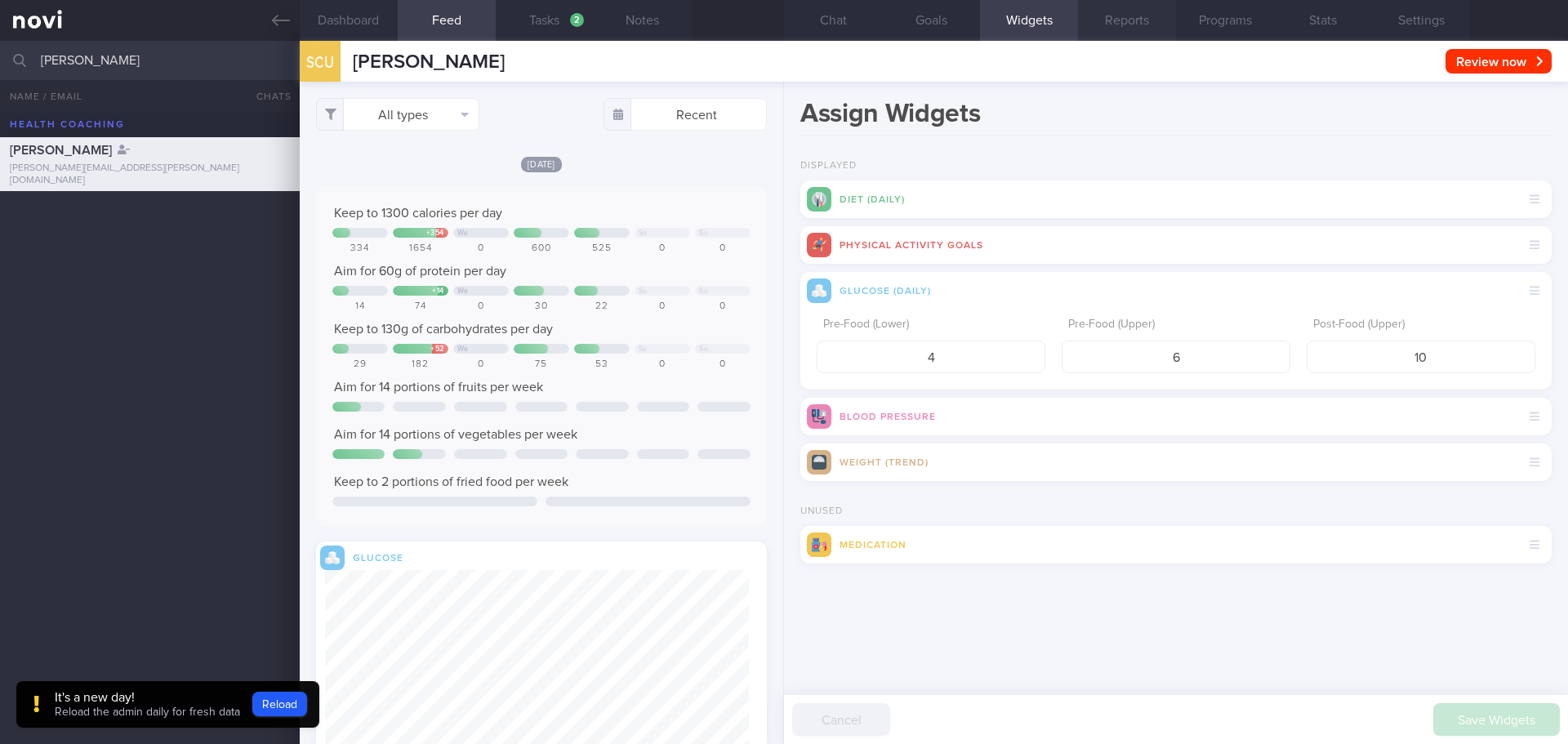
click at [1147, 22] on button "Reports" at bounding box center [1126, 20] width 98 height 41
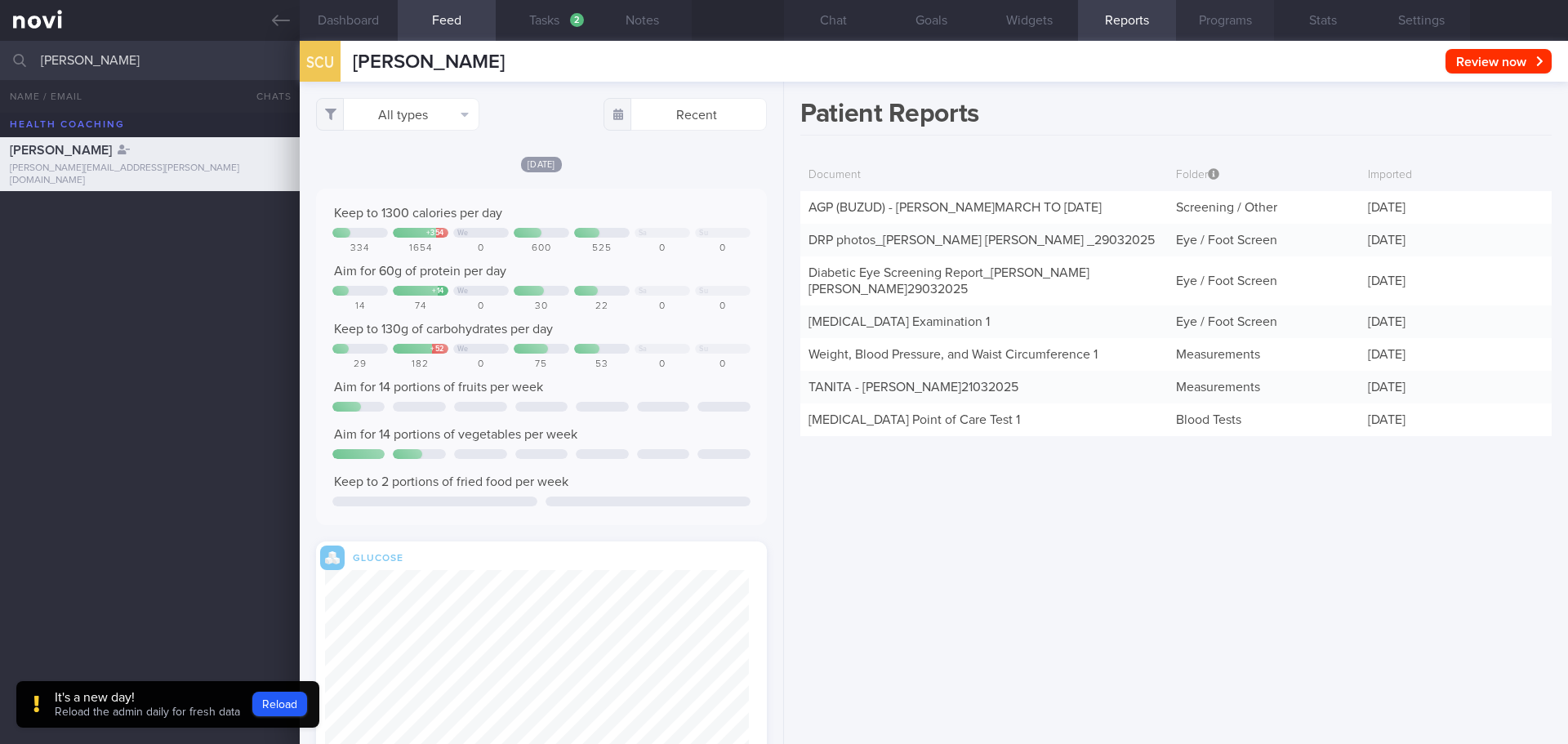
click at [1236, 23] on button "Programs" at bounding box center [1224, 20] width 98 height 41
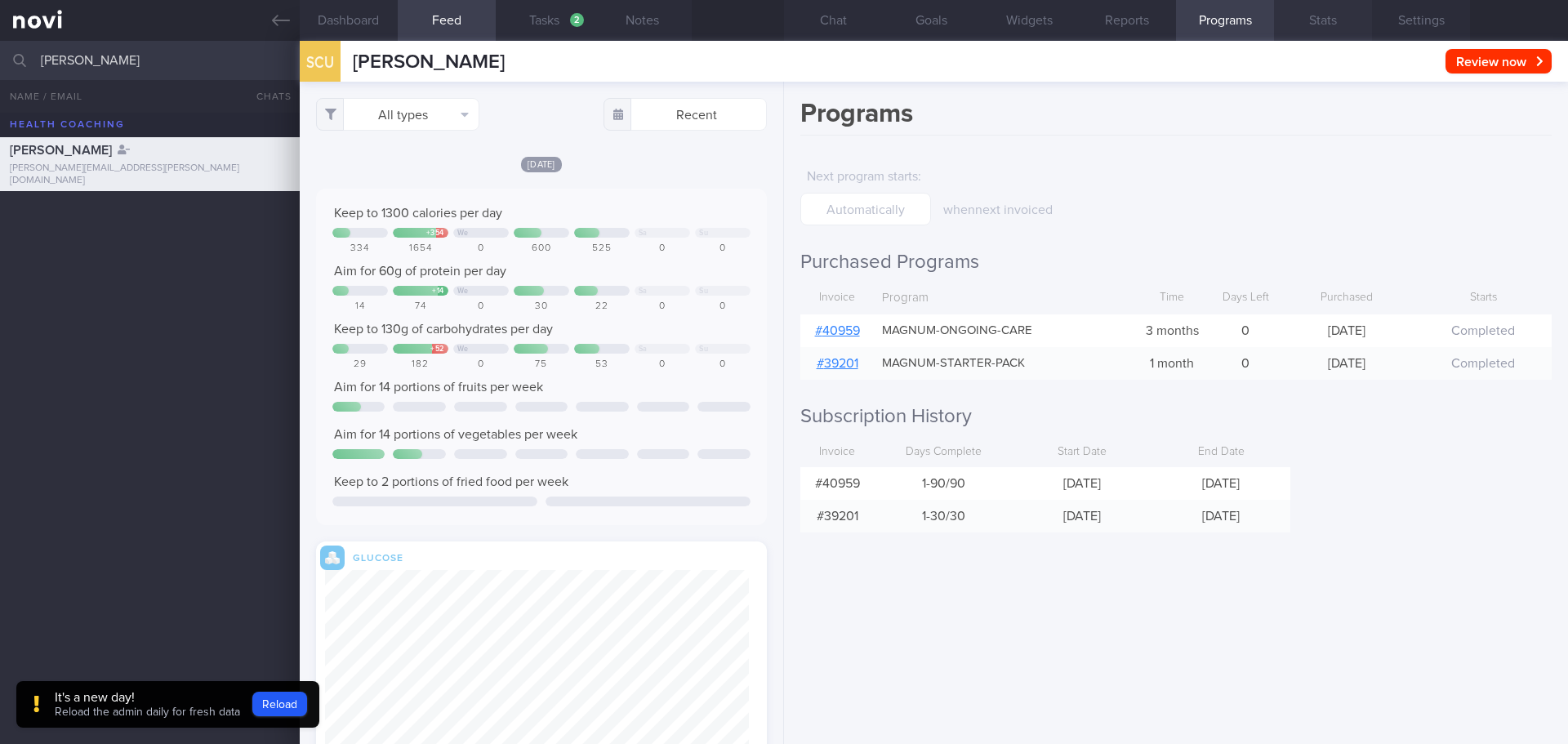
click at [1311, 23] on button "Stats" at bounding box center [1322, 20] width 98 height 41
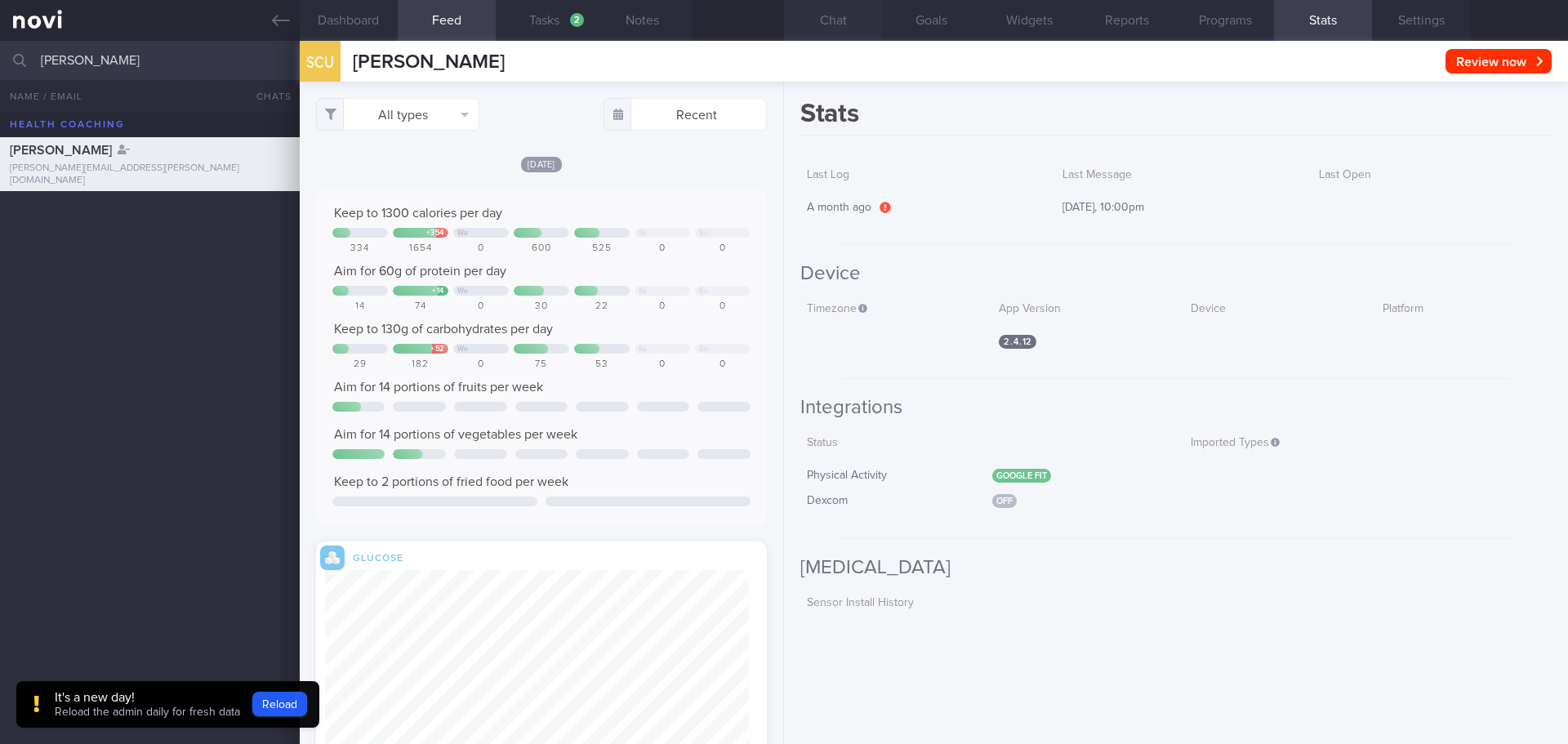
click at [844, 22] on button "Chat" at bounding box center [832, 20] width 98 height 41
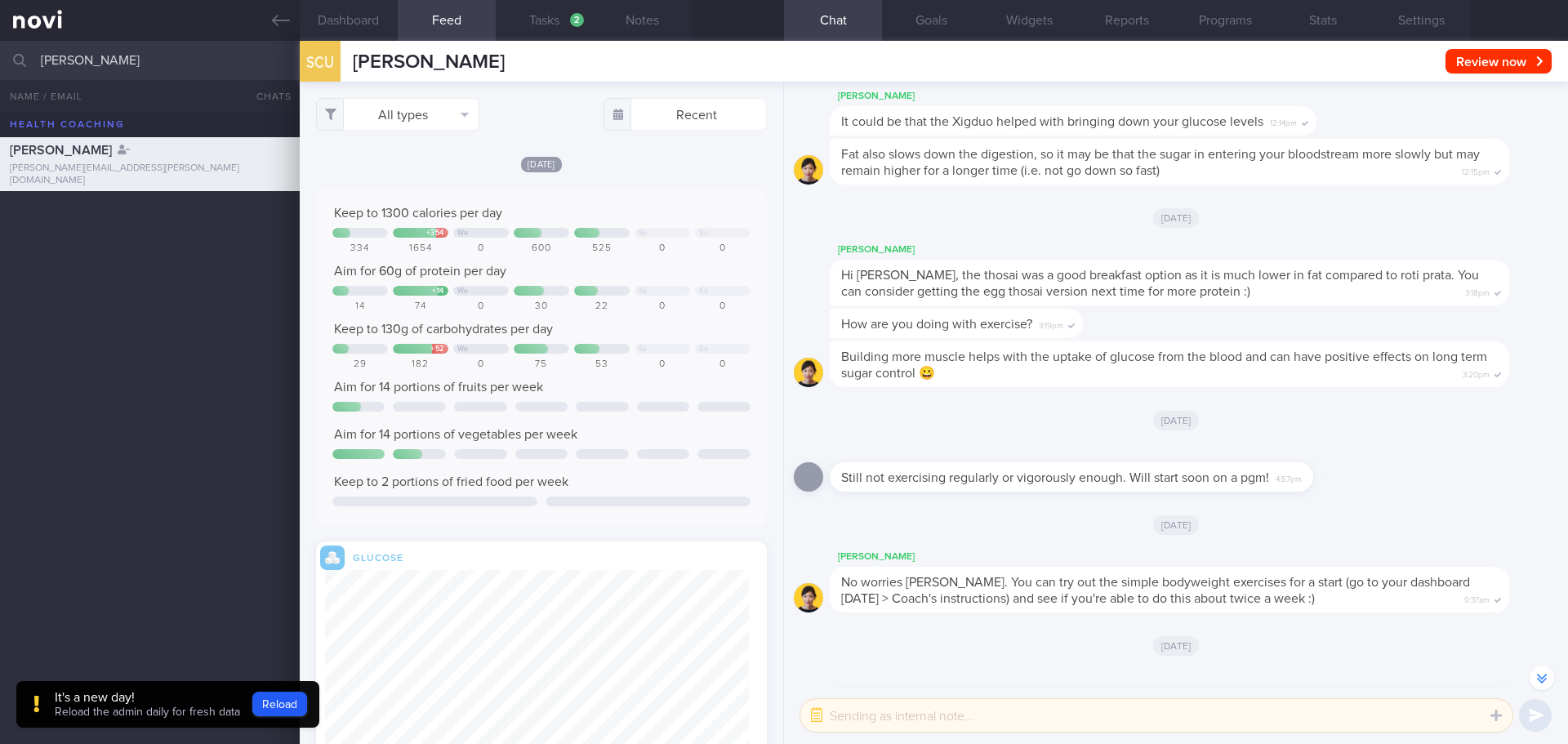
scroll to position [-5883, 0]
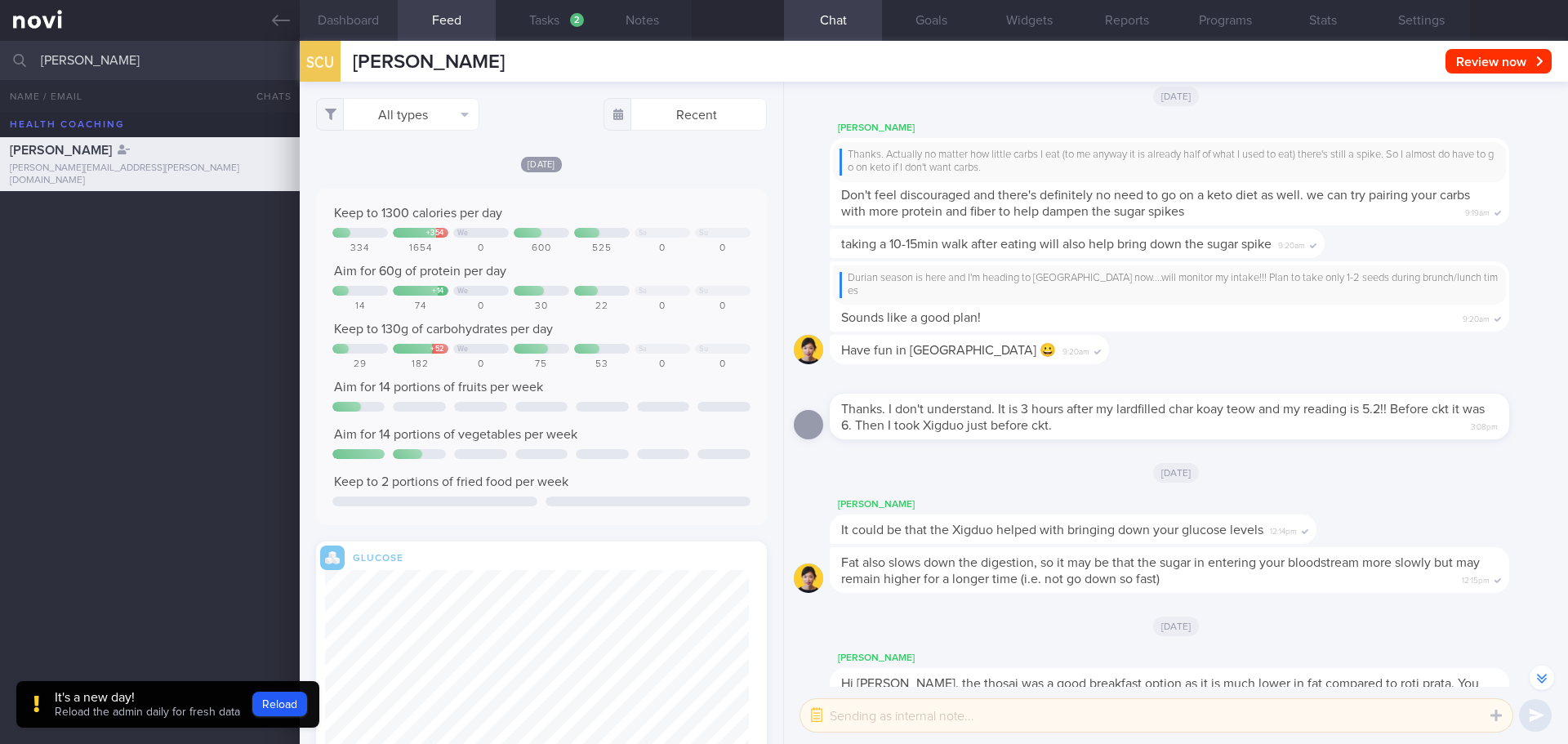
click at [350, 15] on button "Dashboard" at bounding box center [349, 20] width 98 height 41
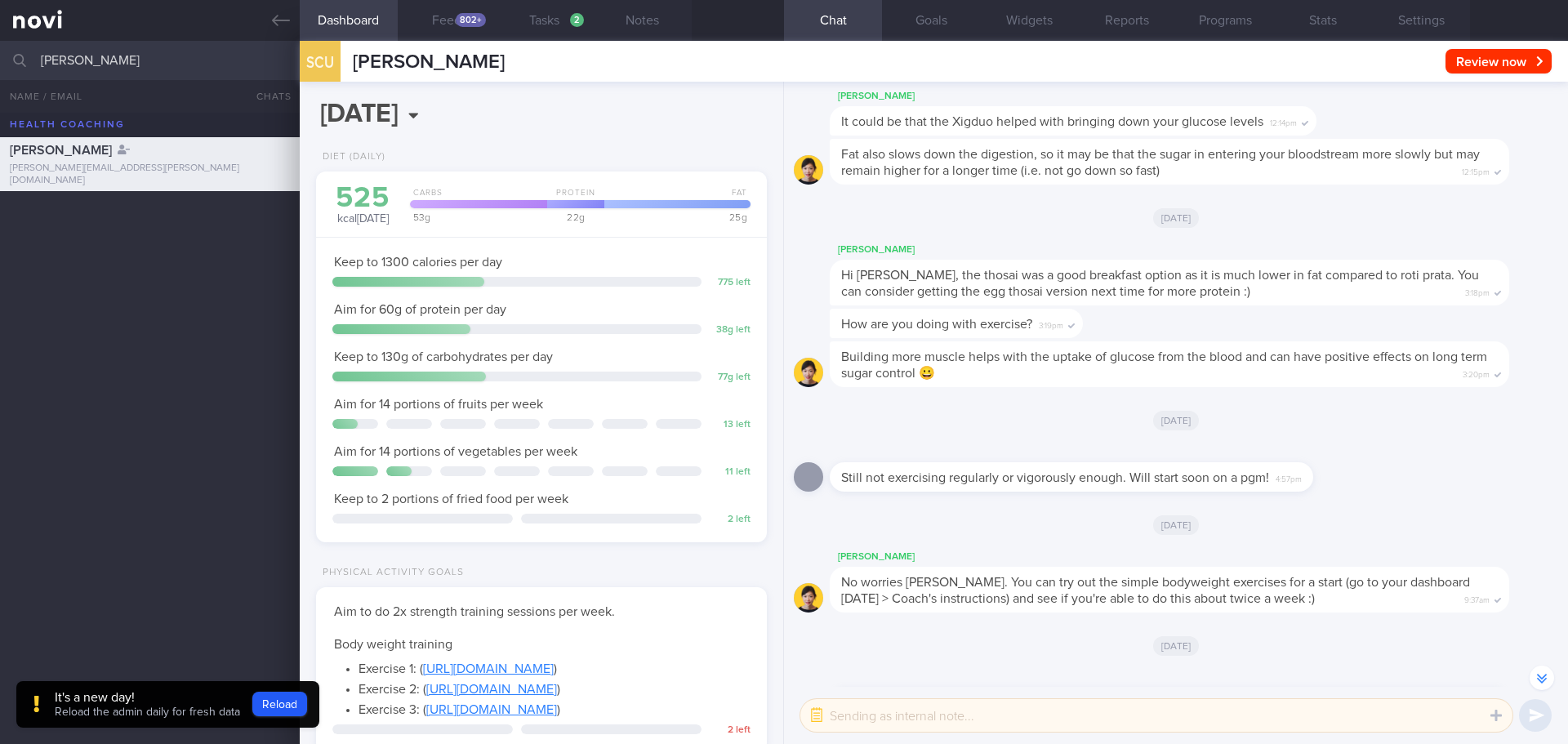
click at [1533, 681] on button "button" at bounding box center [1542, 678] width 25 height 25
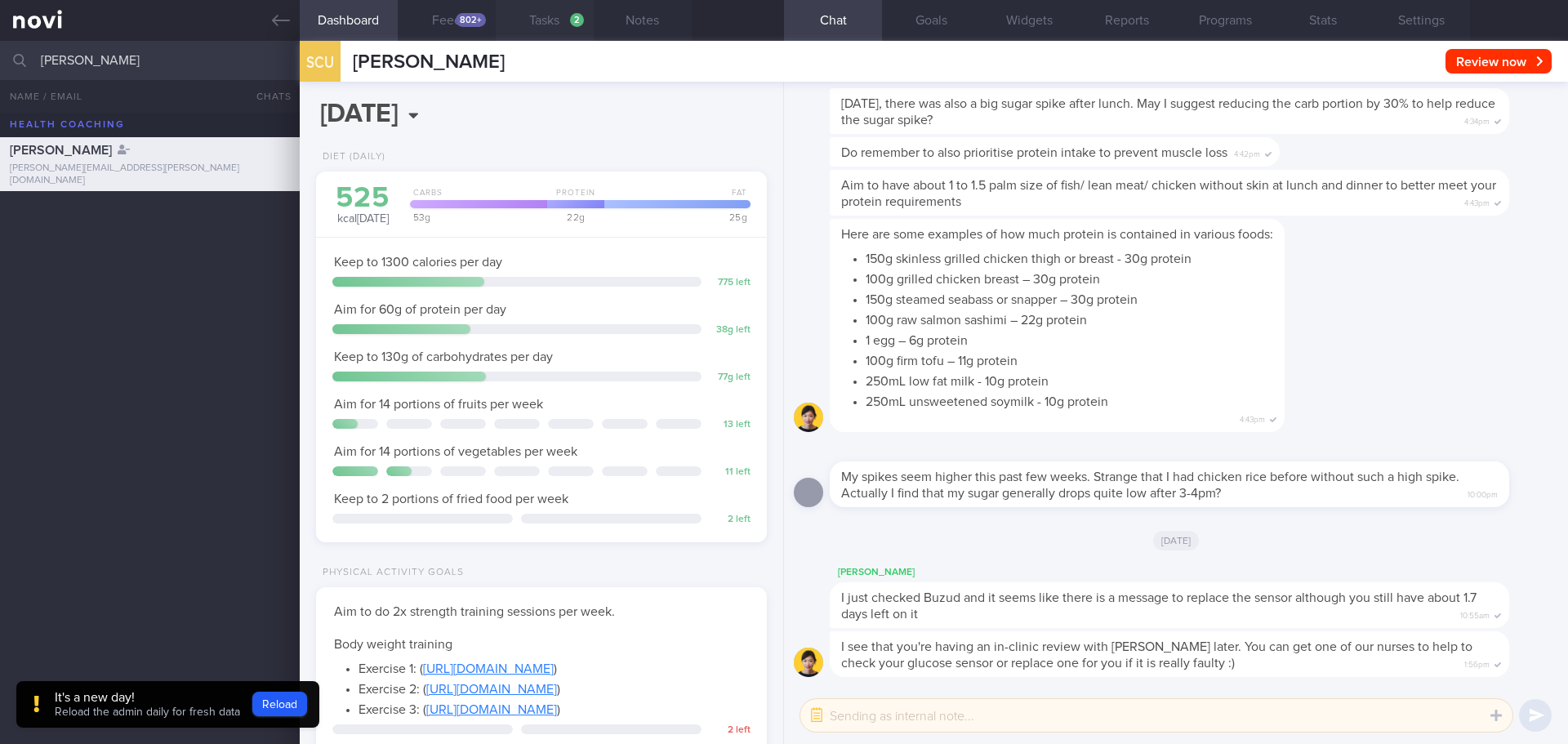
click at [538, 21] on button "Tasks 2" at bounding box center [544, 20] width 98 height 41
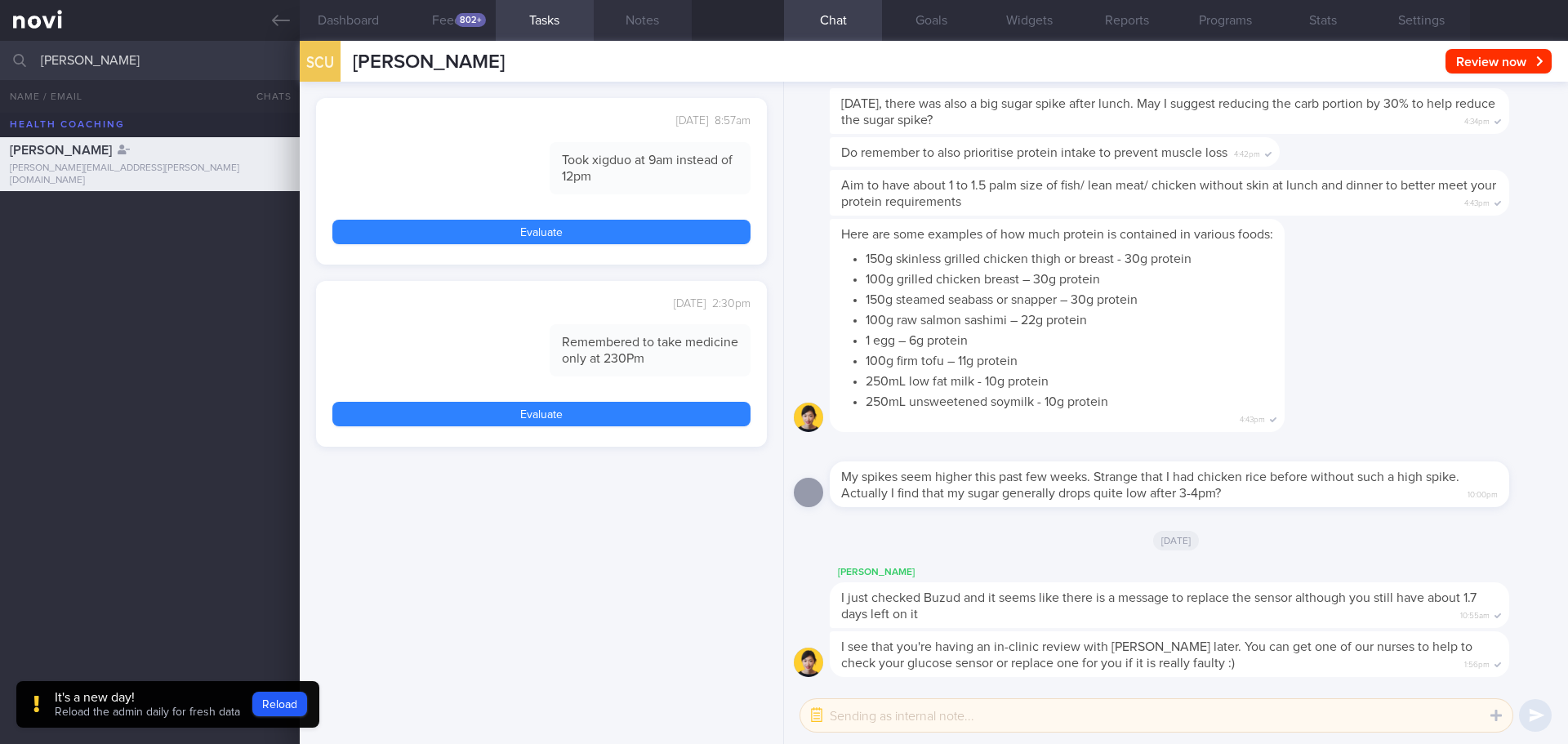
click at [656, 29] on button "Notes" at bounding box center [642, 20] width 98 height 41
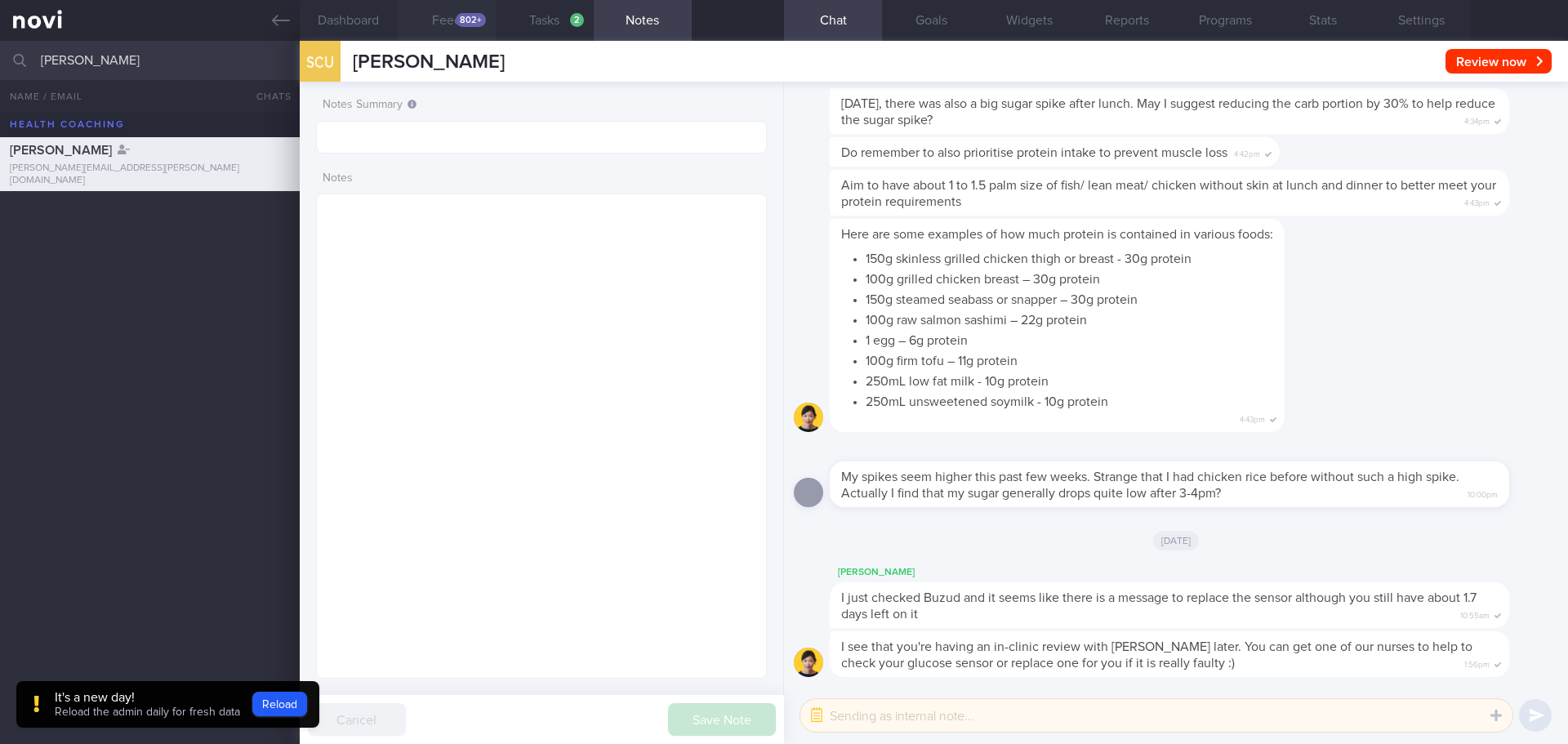
click at [454, 27] on button "Feed 802+" at bounding box center [446, 20] width 98 height 41
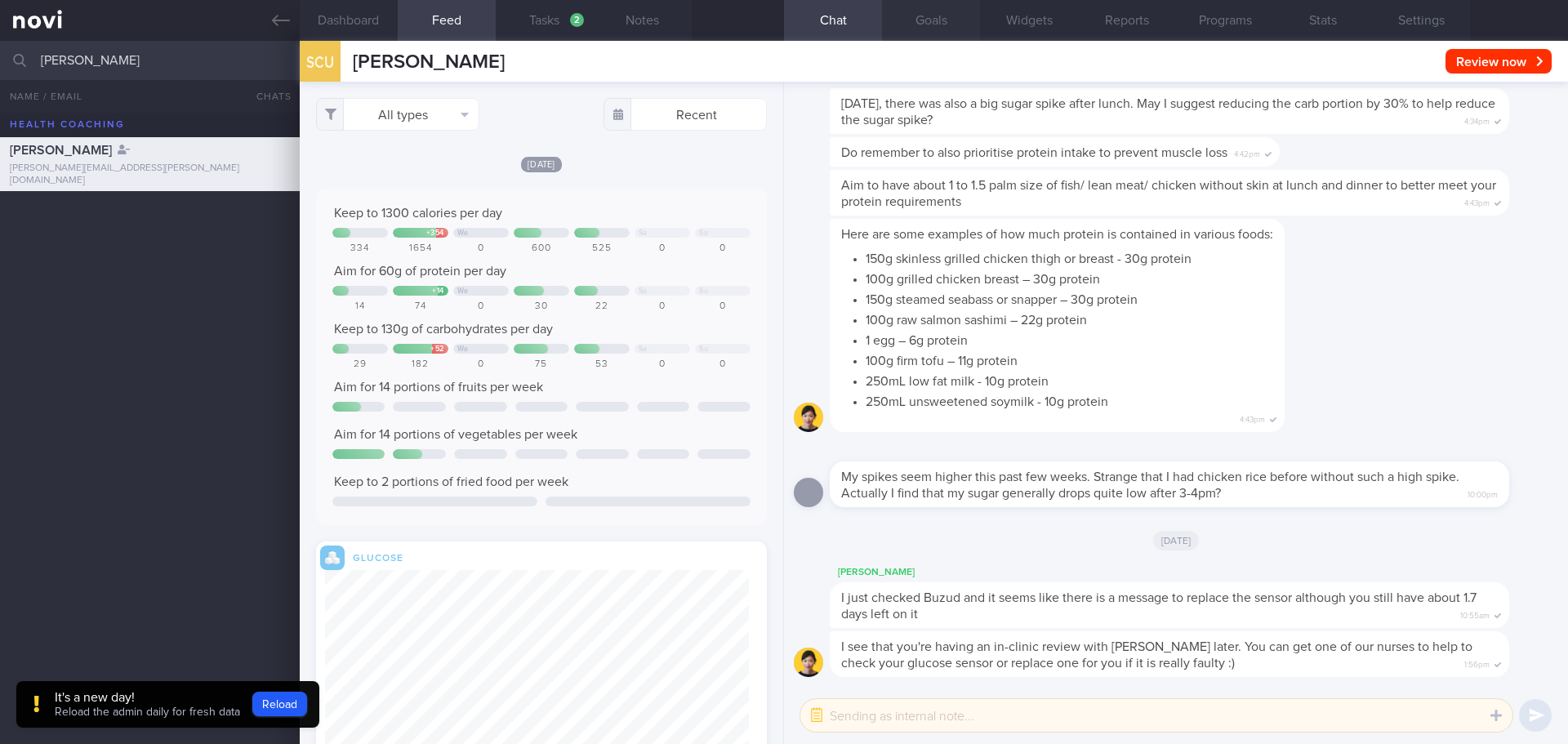
click at [888, 28] on button "Goals" at bounding box center [930, 20] width 98 height 41
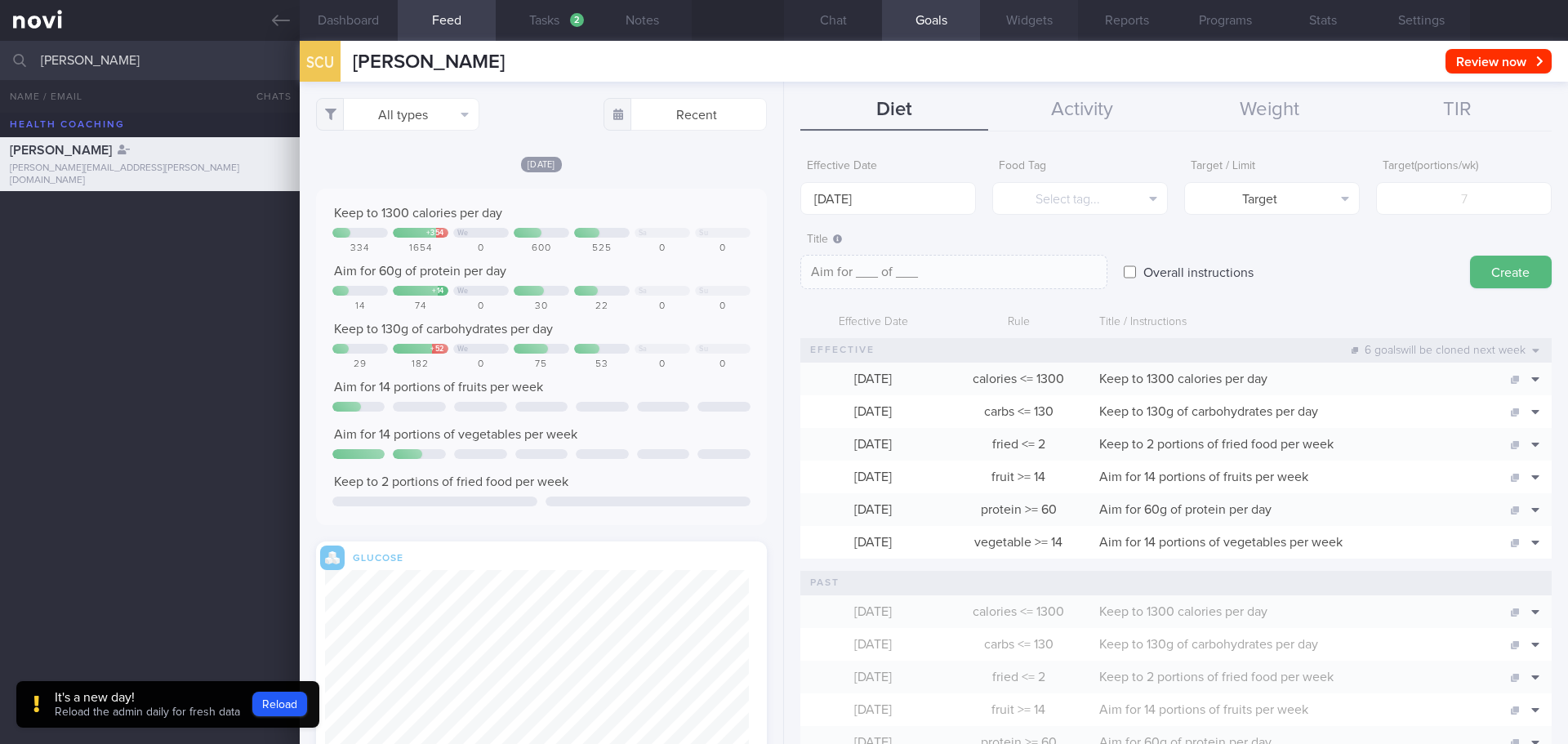
click at [1045, 30] on button "Widgets" at bounding box center [1028, 20] width 98 height 41
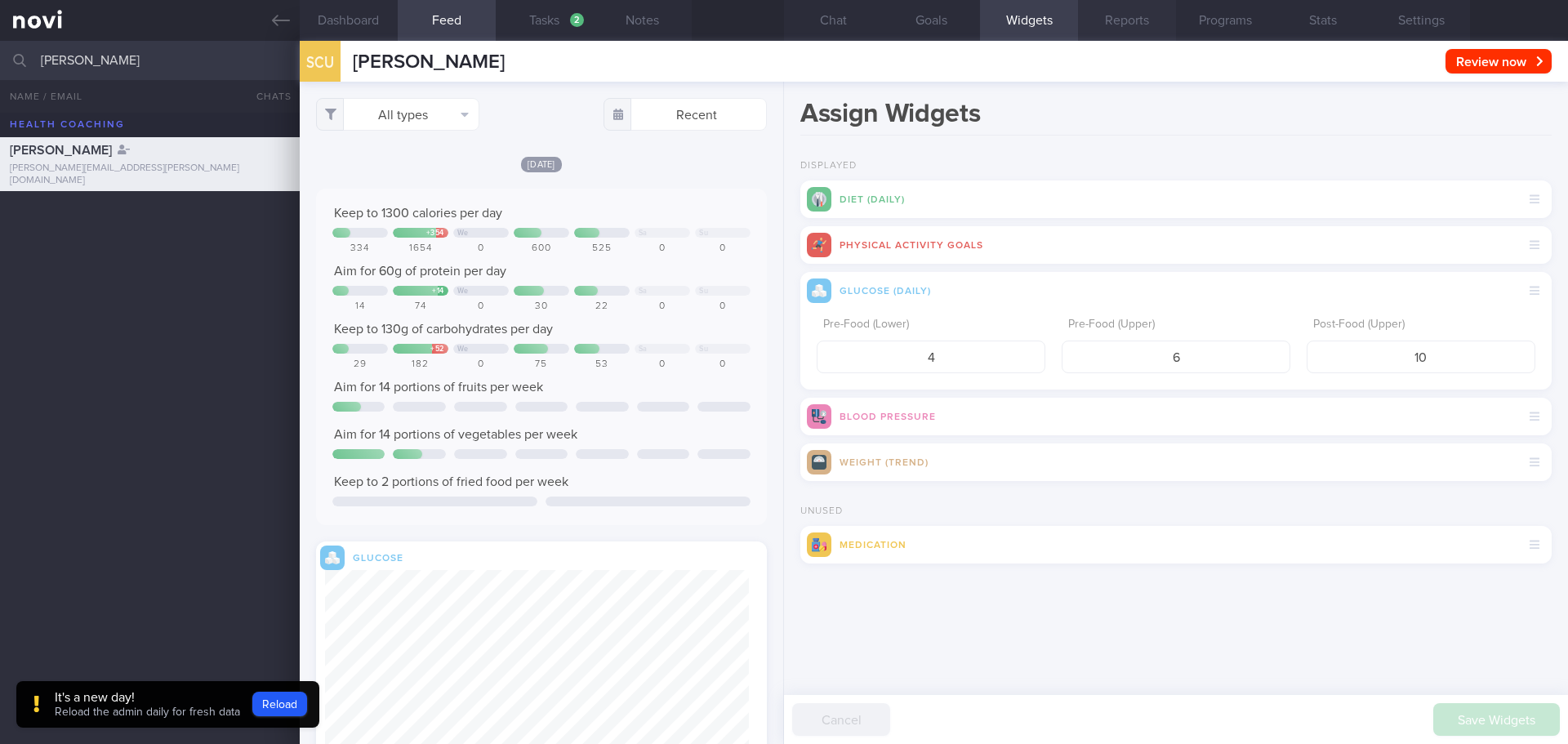
click at [1092, 11] on button "Reports" at bounding box center [1126, 20] width 98 height 41
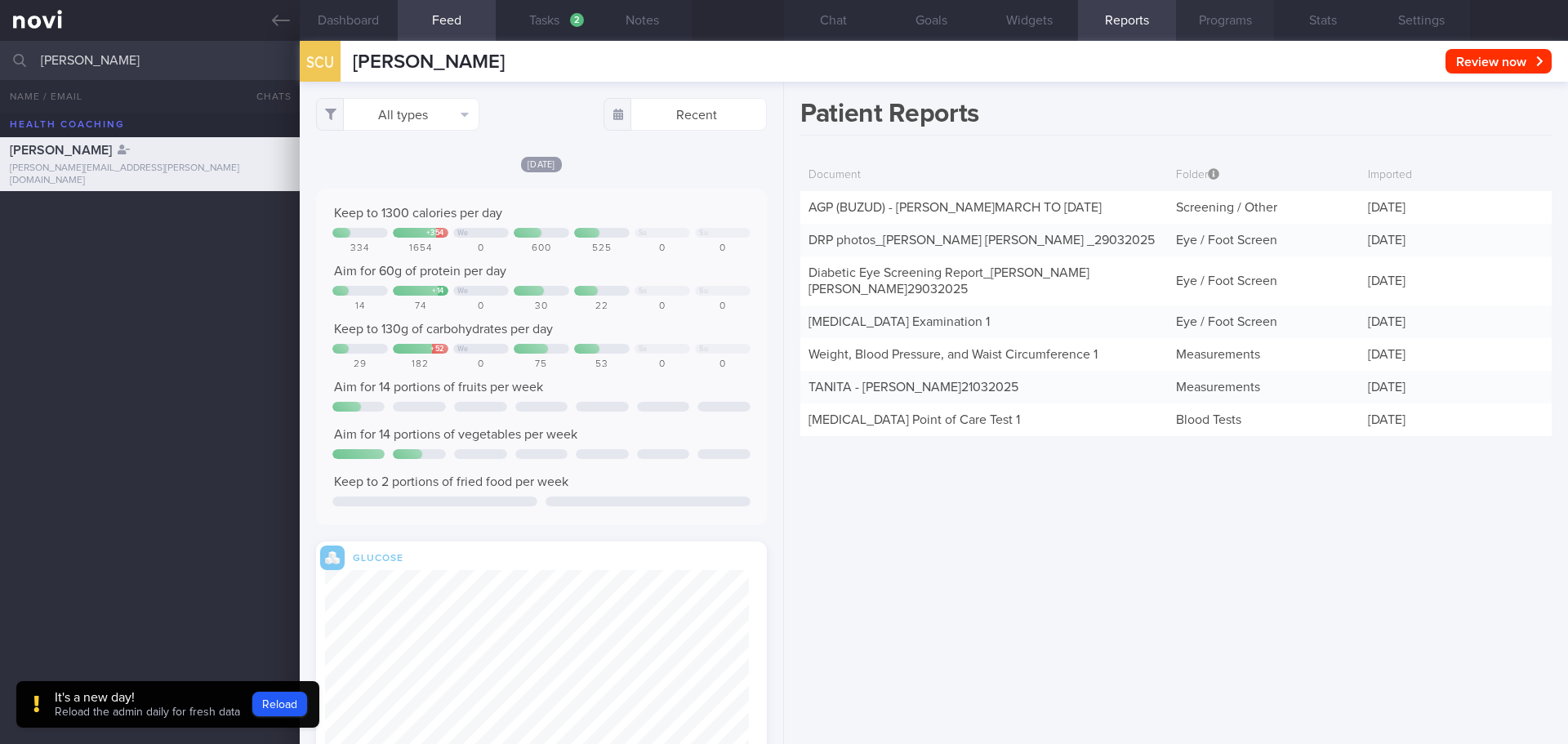
click at [1202, 22] on button "Programs" at bounding box center [1224, 20] width 98 height 41
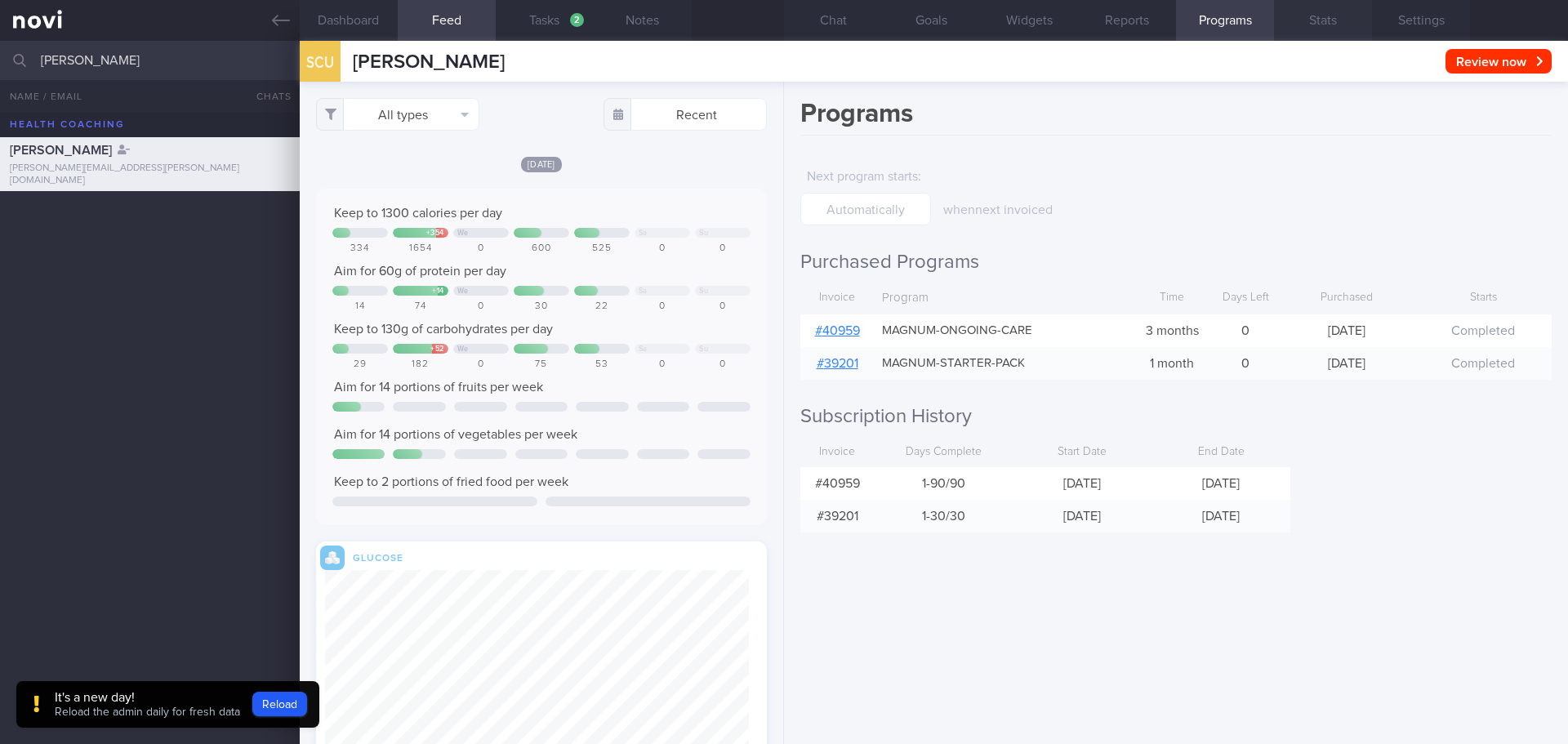
click at [1296, 21] on button "Stats" at bounding box center [1322, 20] width 98 height 41
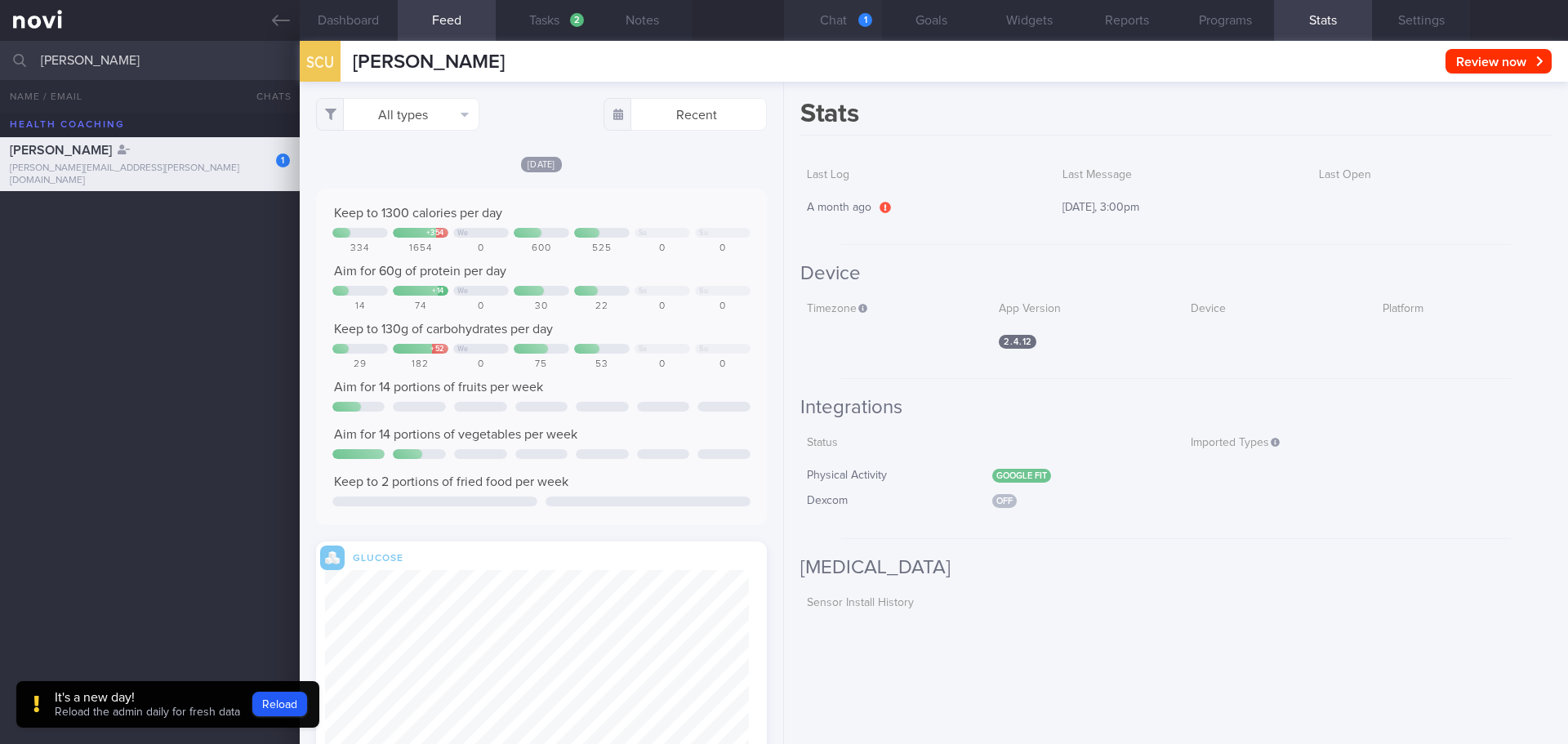
click at [843, 29] on button "Chat 1" at bounding box center [832, 20] width 98 height 41
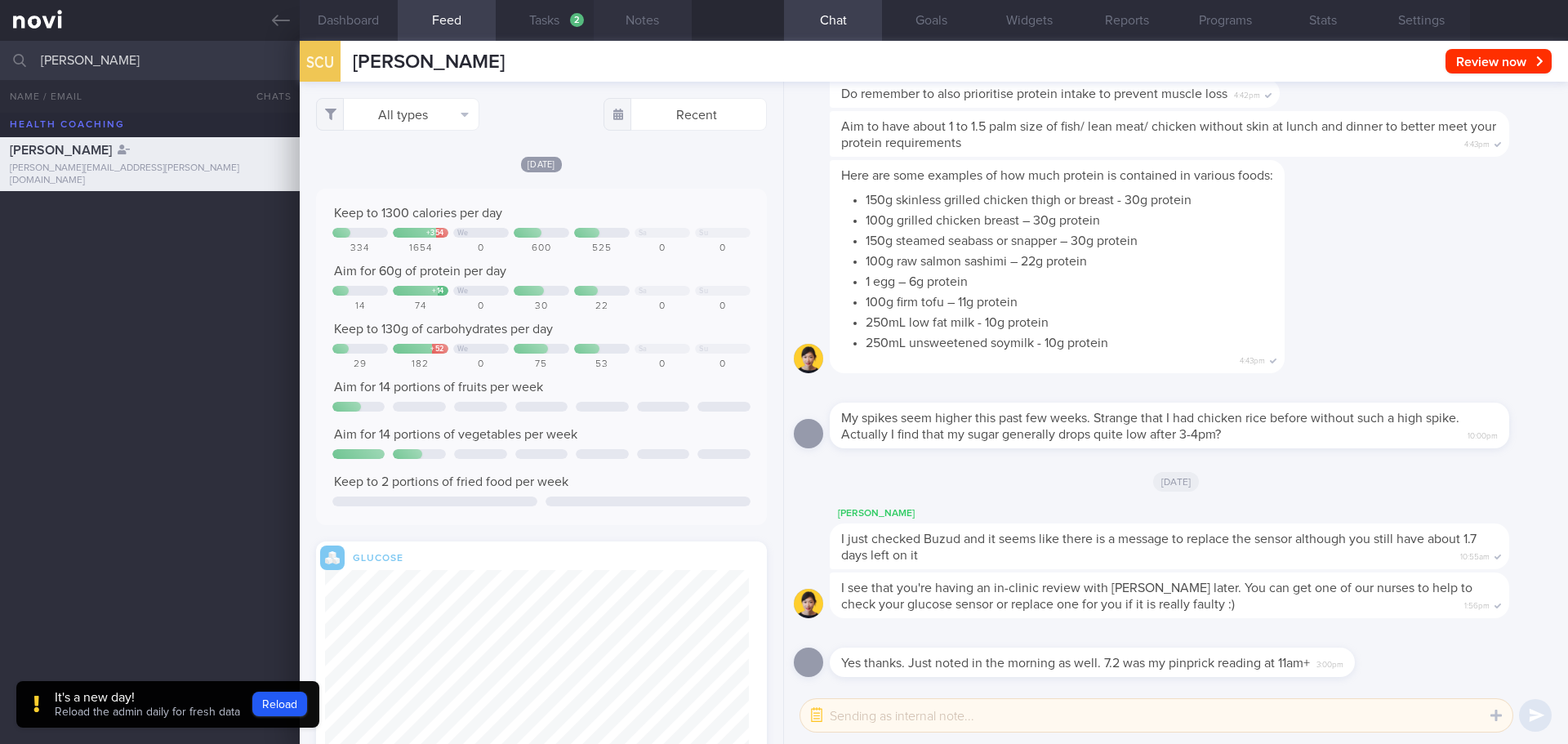
click at [626, 29] on button "Notes" at bounding box center [642, 20] width 98 height 41
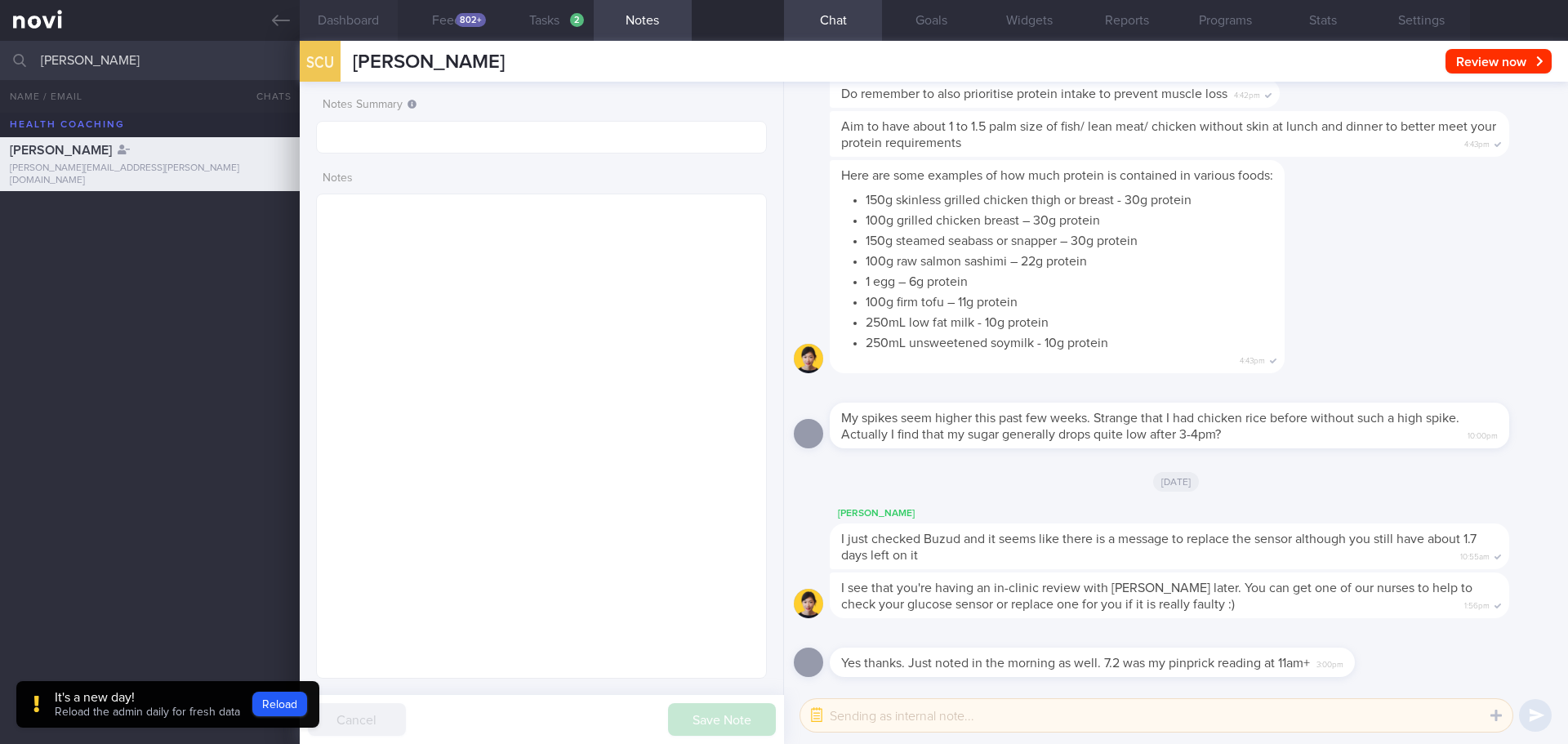
click at [363, 30] on button "Dashboard" at bounding box center [349, 20] width 98 height 41
